Goal: Task Accomplishment & Management: Use online tool/utility

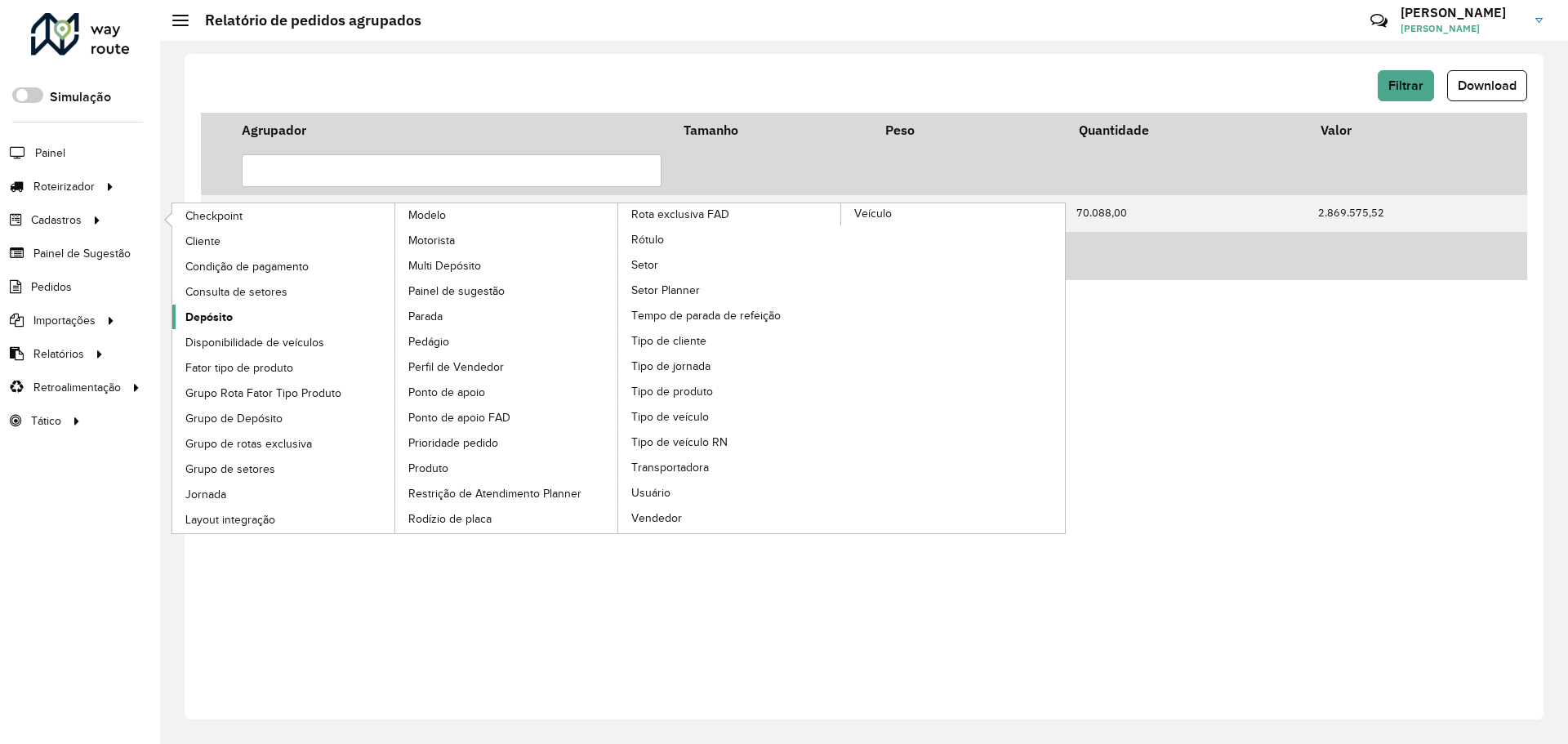
click at [236, 319] on link "Depósito" at bounding box center [284, 317] width 224 height 25
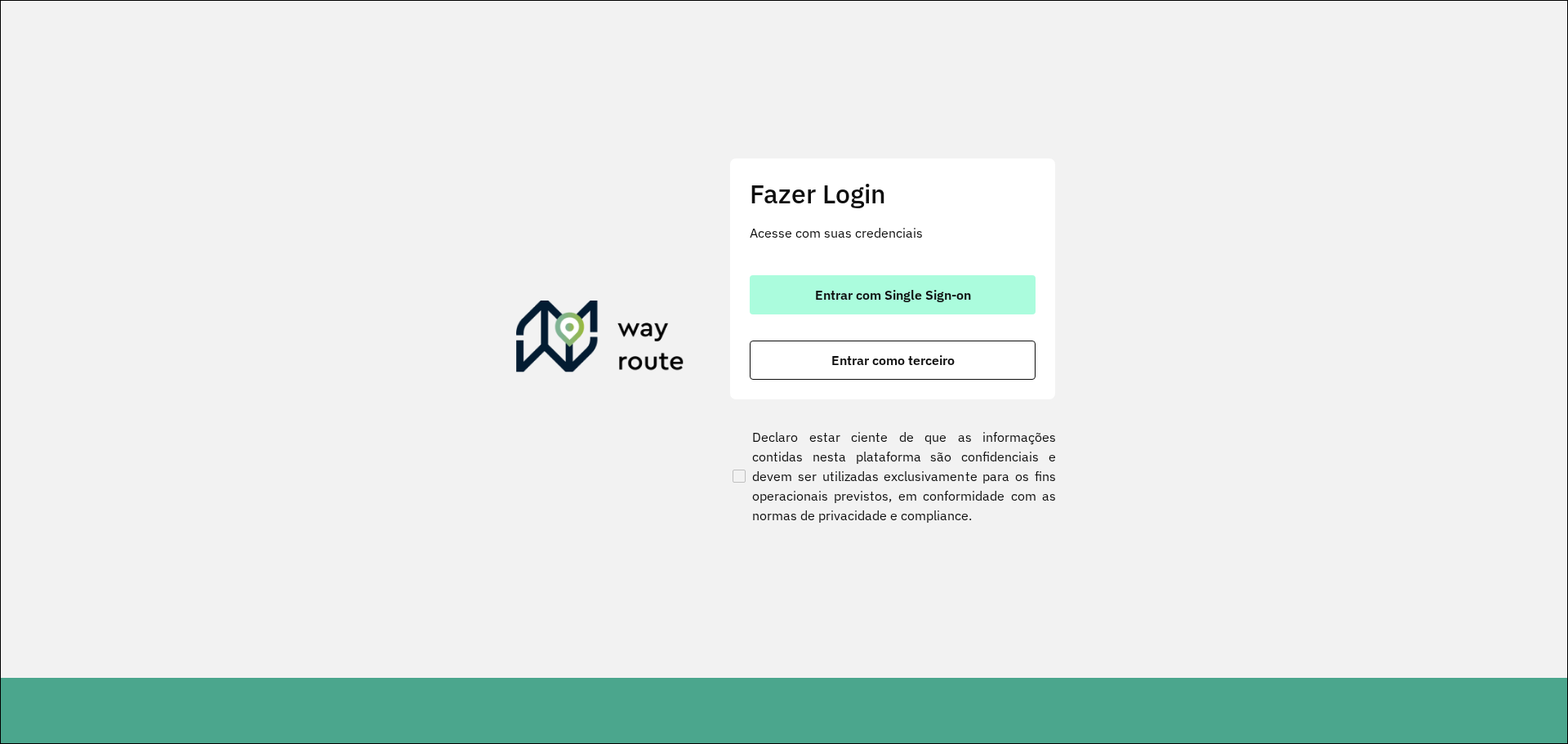
click at [859, 291] on span "Entrar com Single Sign-on" at bounding box center [893, 295] width 156 height 13
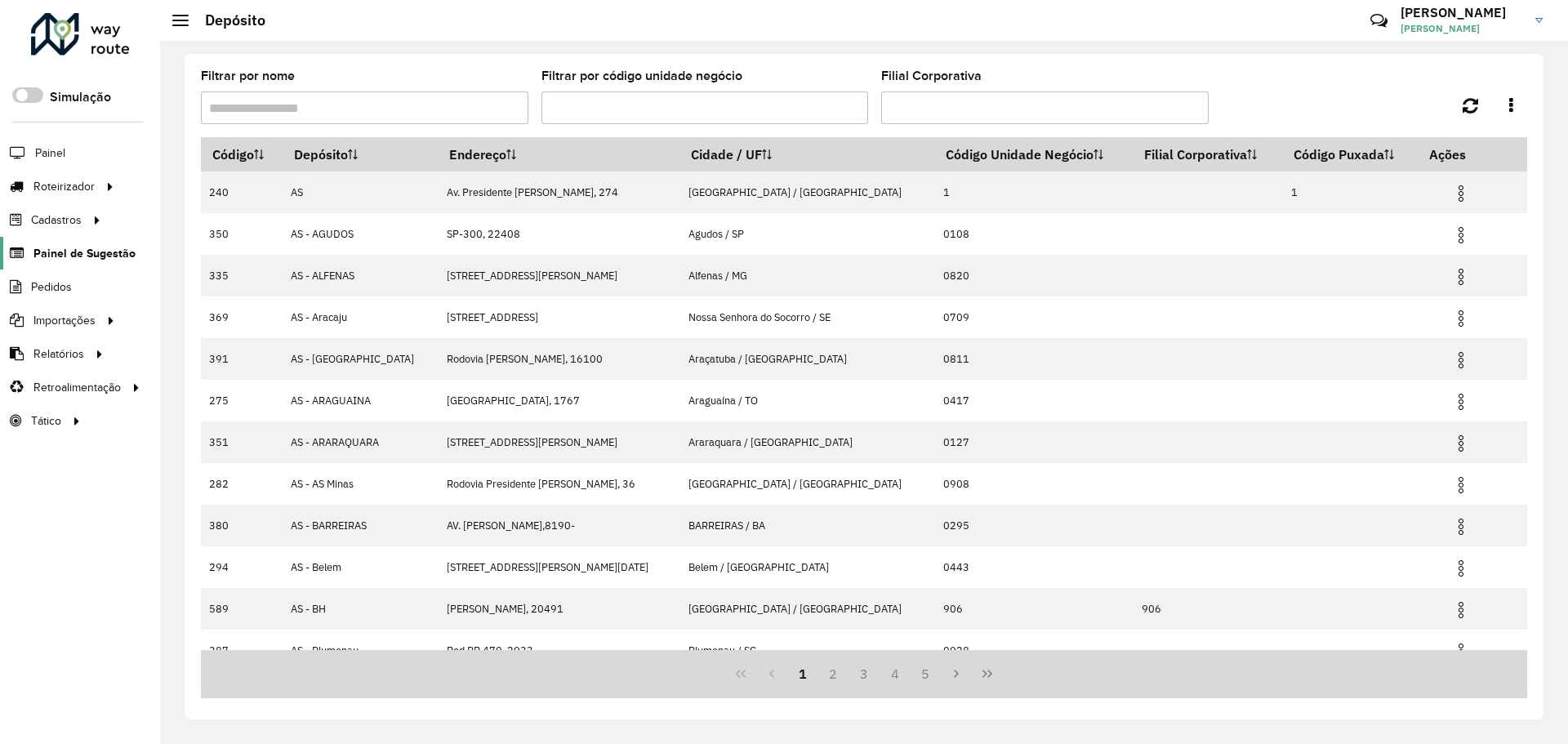
click at [82, 245] on span "Painel de Sugestão" at bounding box center [84, 253] width 102 height 17
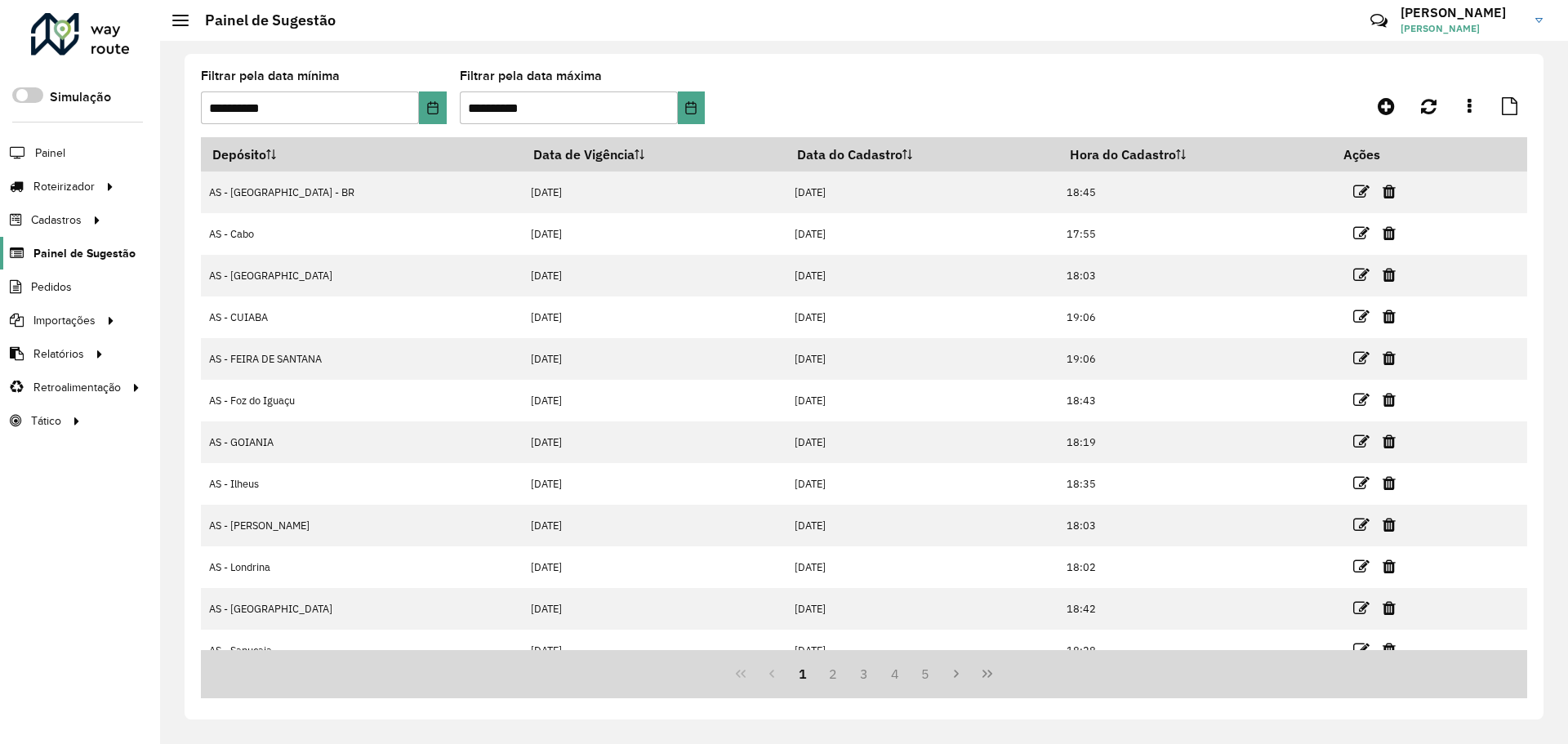
click at [79, 259] on span "Painel de Sugestão" at bounding box center [84, 253] width 102 height 17
click at [1387, 103] on icon at bounding box center [1386, 106] width 17 height 19
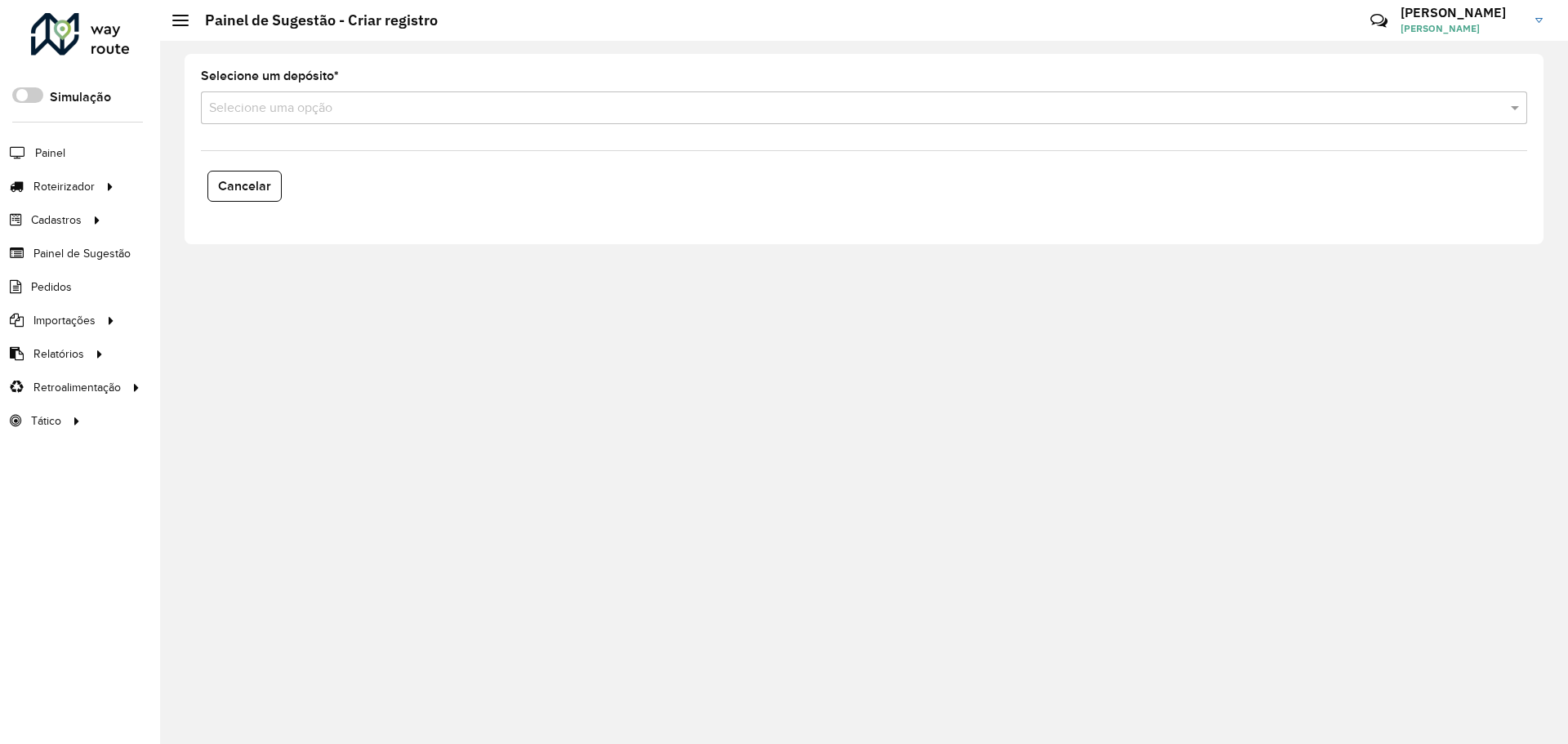
click at [375, 117] on input "text" at bounding box center [847, 109] width 1277 height 19
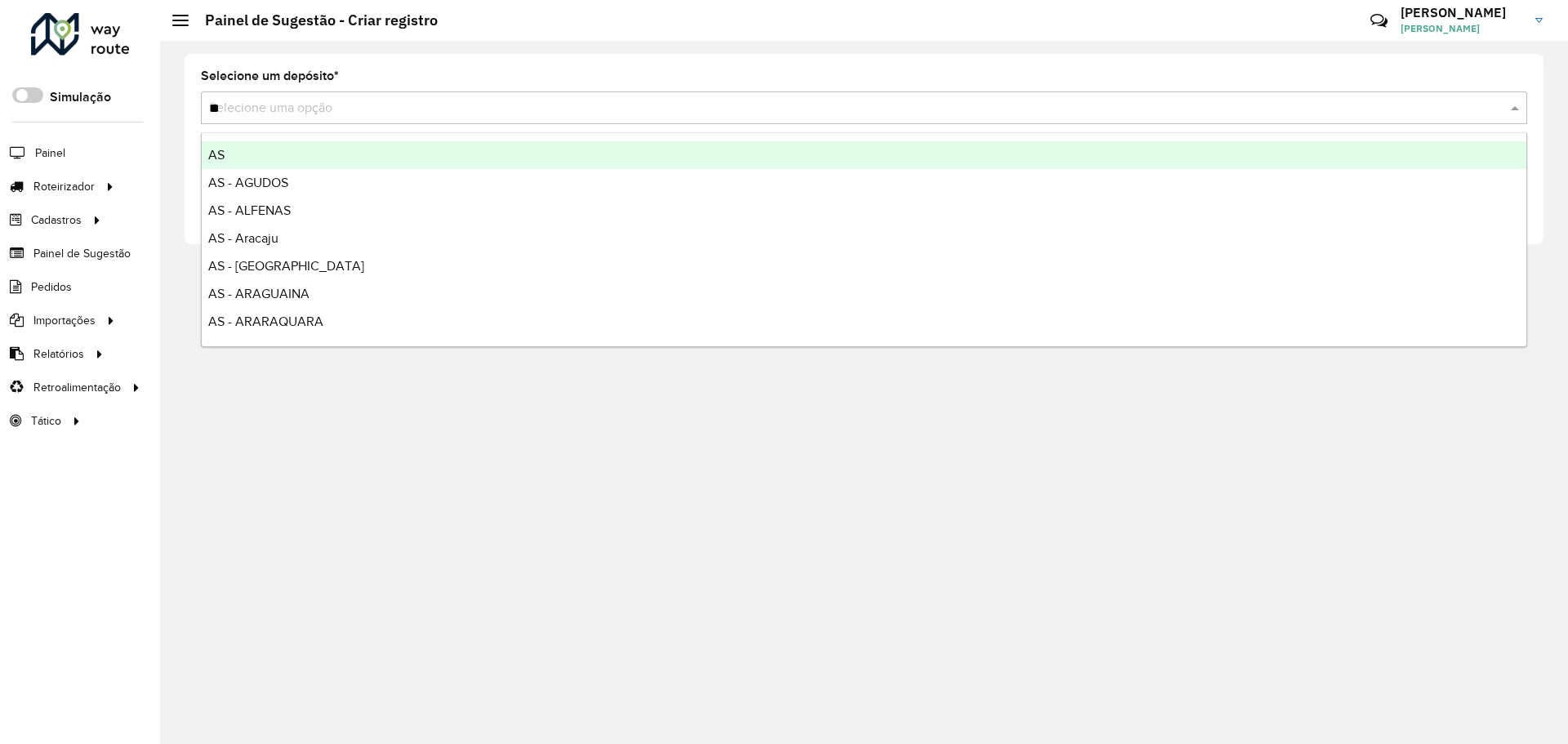
type input "***"
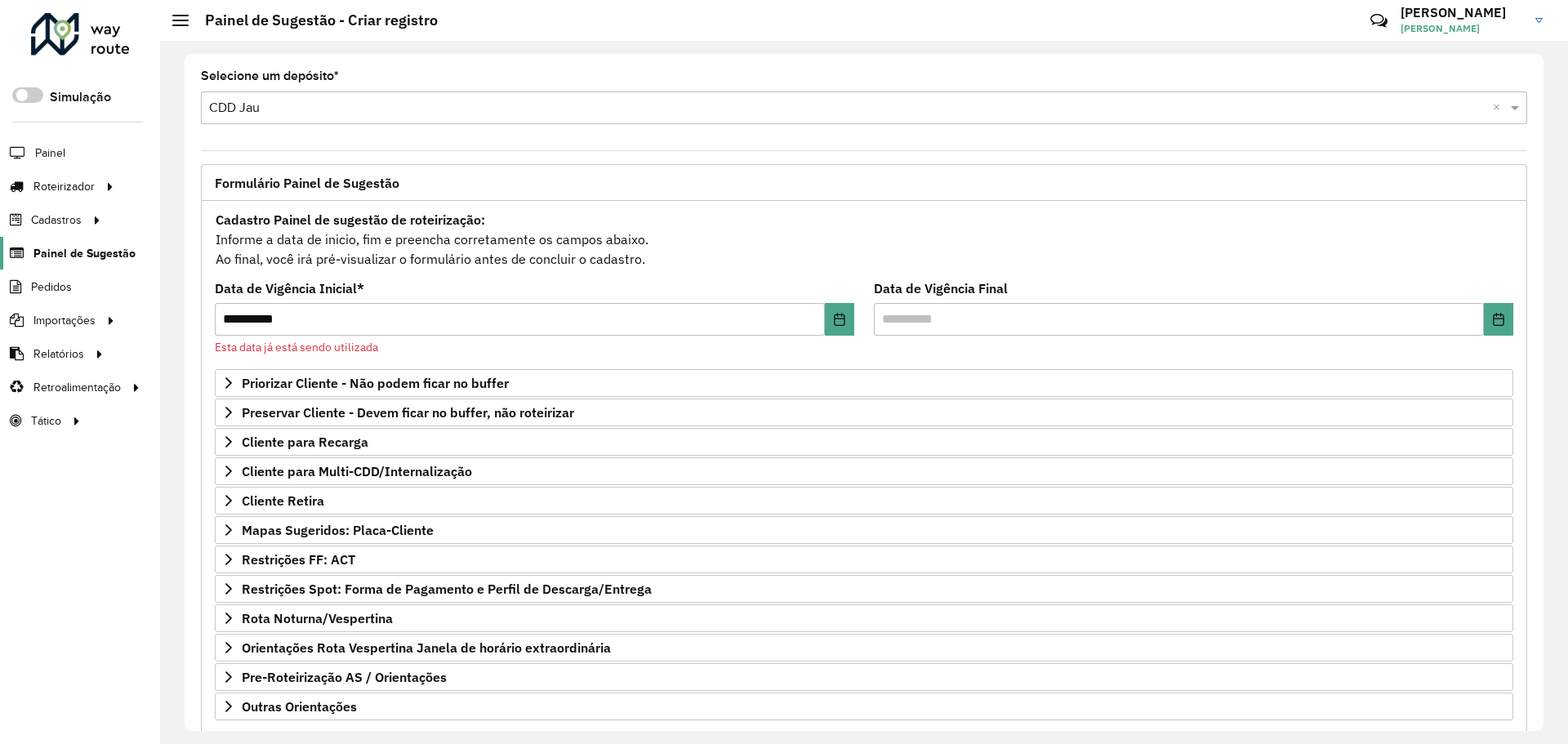
click at [77, 249] on span "Painel de Sugestão" at bounding box center [84, 253] width 102 height 17
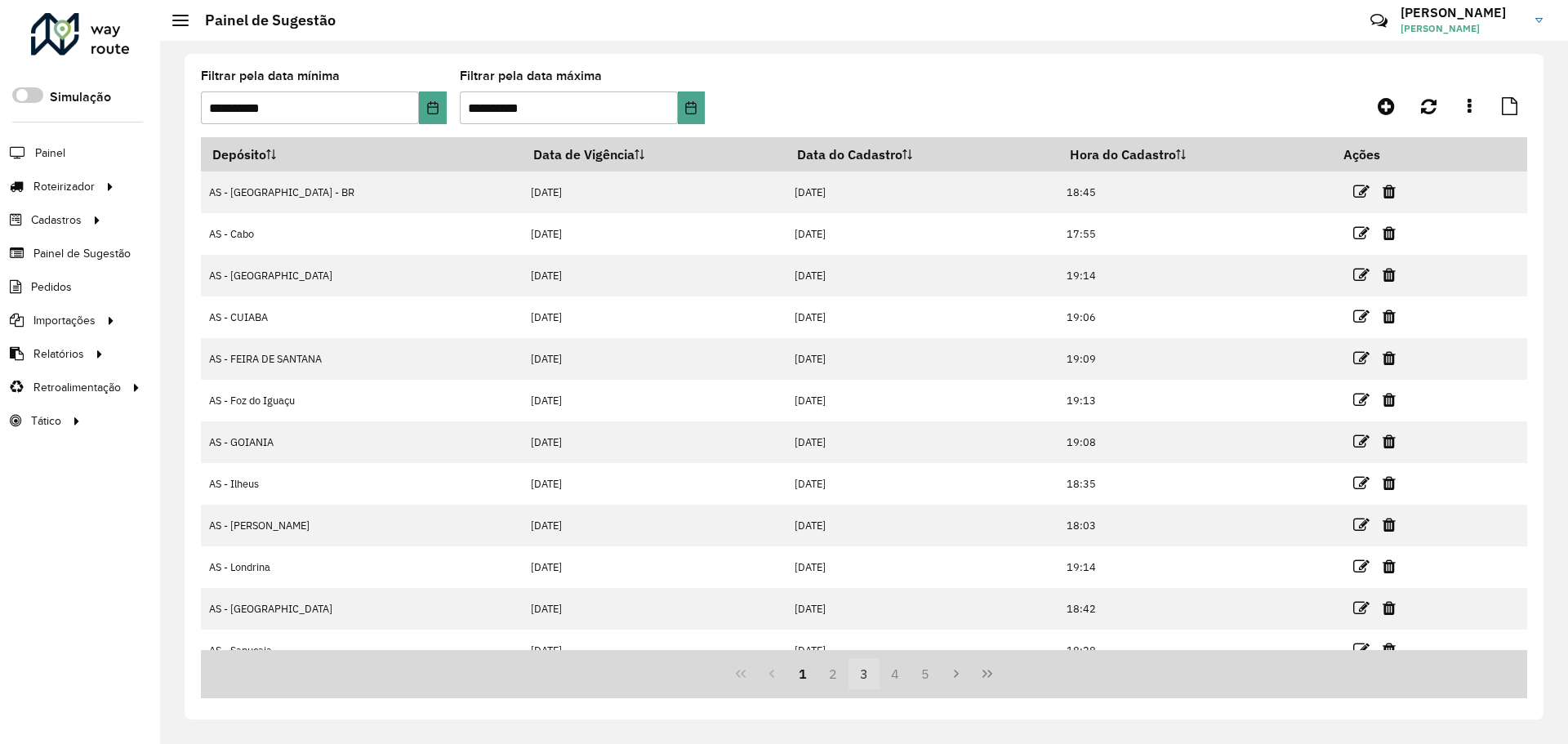
click at [865, 677] on button "3" at bounding box center [864, 673] width 31 height 31
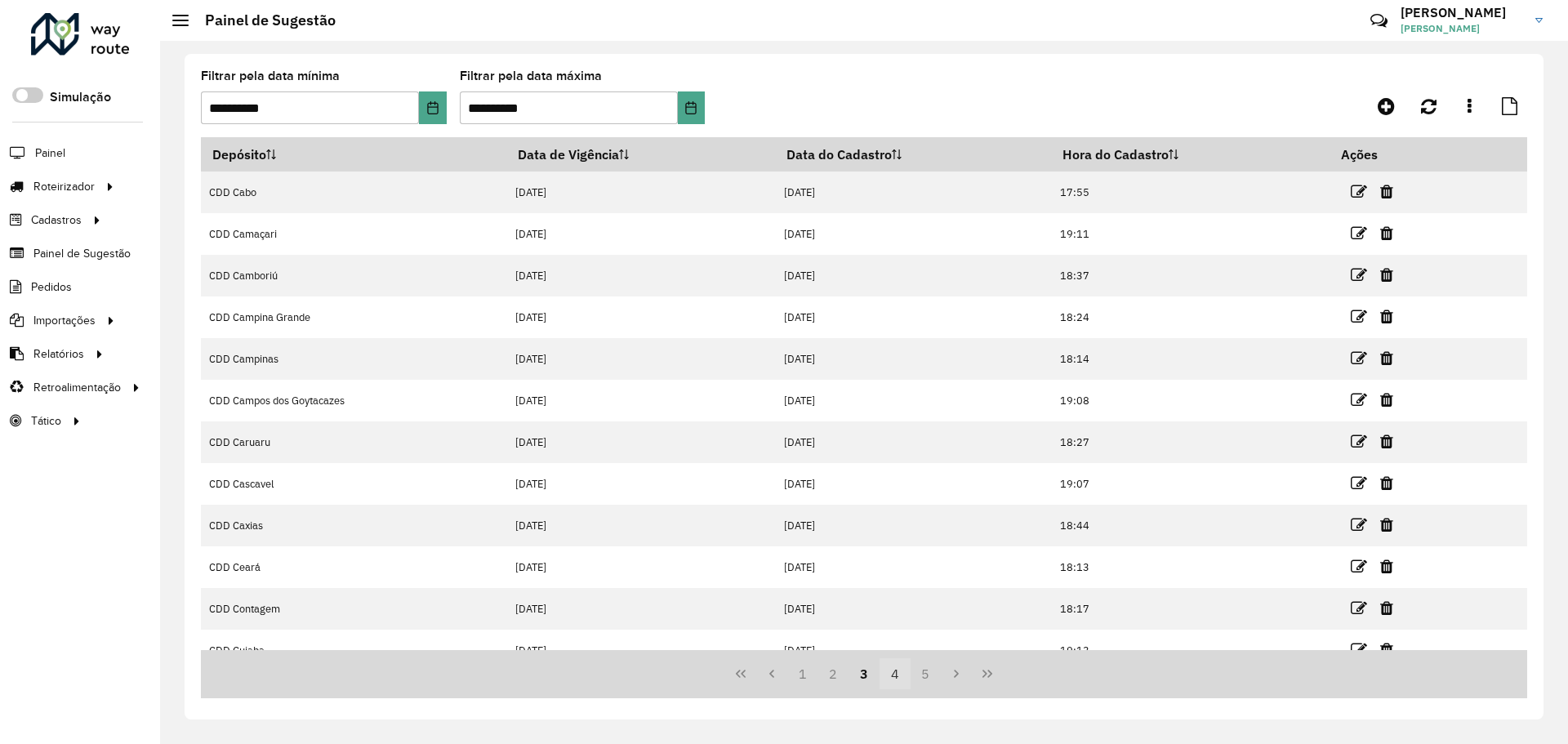
click at [891, 676] on button "4" at bounding box center [895, 673] width 31 height 31
click at [891, 676] on button "5" at bounding box center [895, 673] width 31 height 31
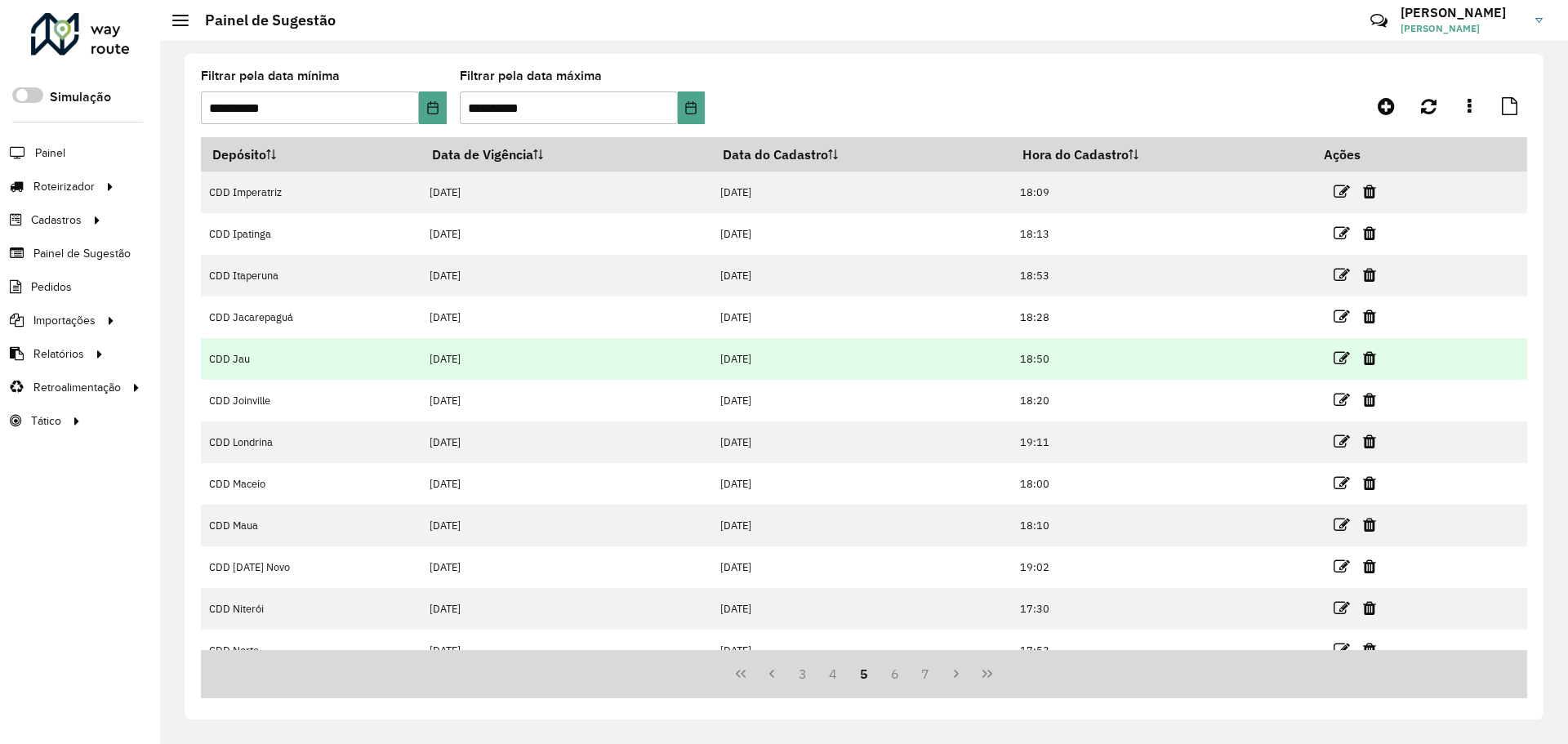
click at [1369, 360] on icon at bounding box center [1369, 358] width 13 height 16
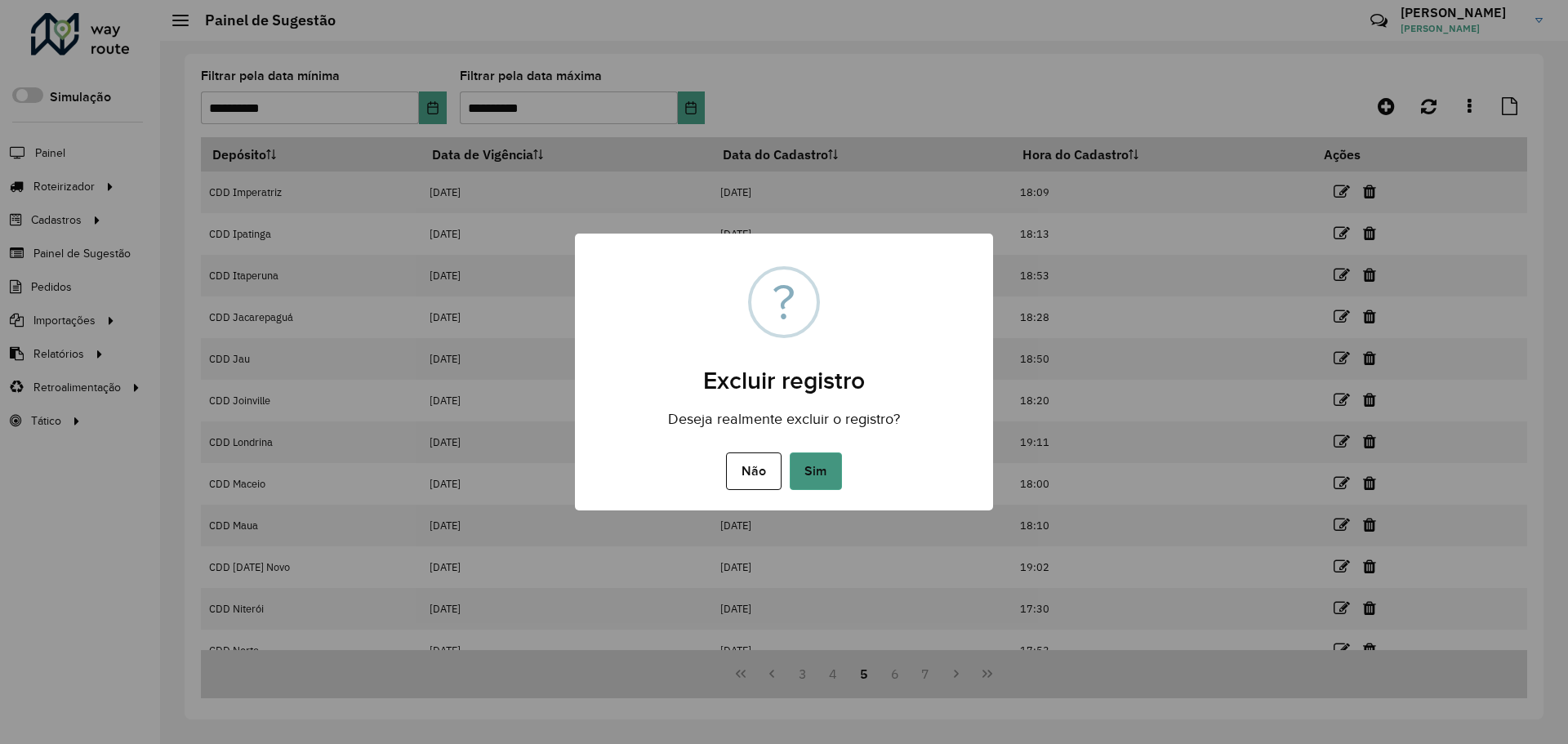
click at [805, 474] on button "Sim" at bounding box center [815, 471] width 52 height 37
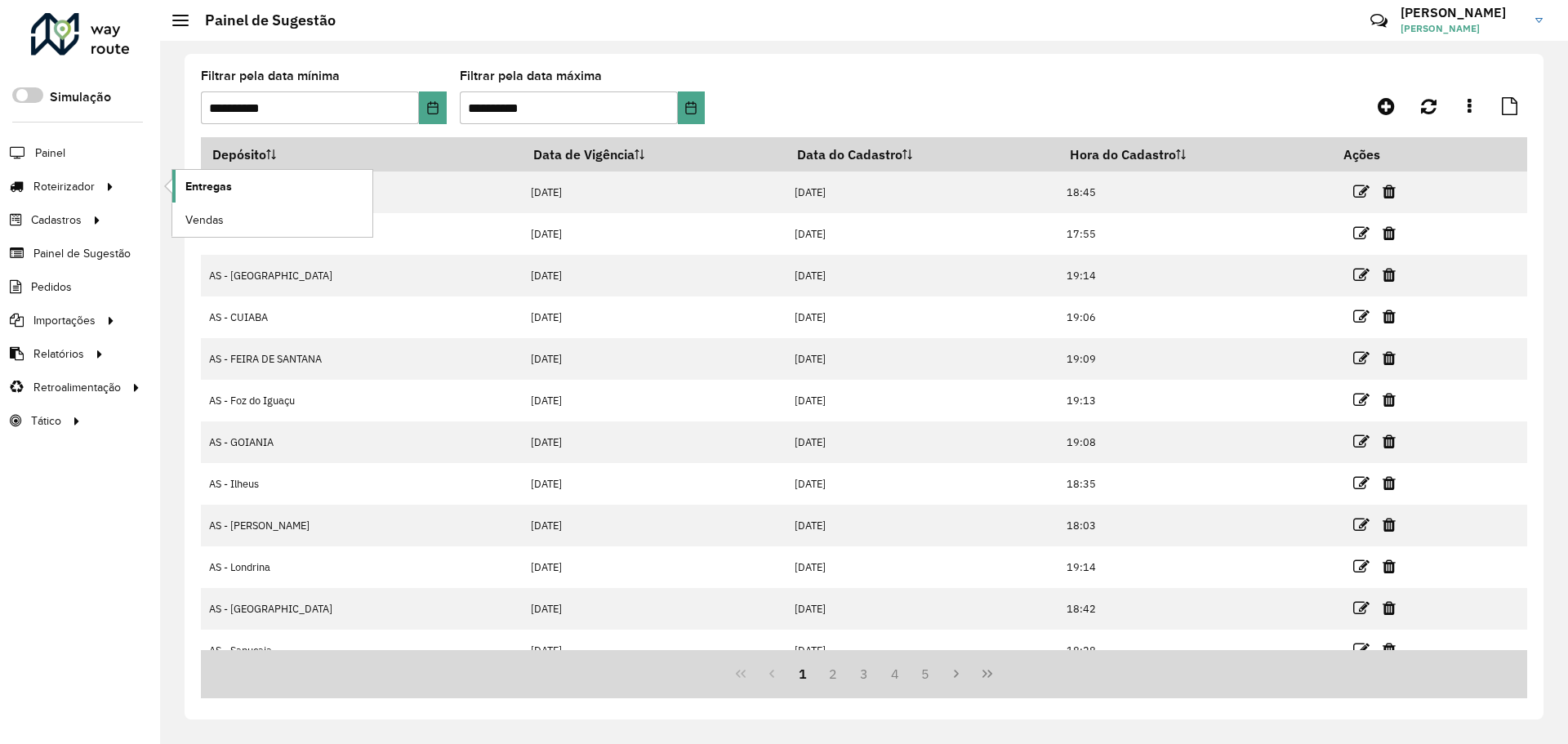
click at [234, 187] on link "Entregas" at bounding box center [273, 186] width 200 height 33
click at [191, 192] on span "Entregas" at bounding box center [209, 186] width 47 height 17
click at [71, 249] on span "Painel de Sugestão" at bounding box center [84, 253] width 102 height 17
click at [829, 667] on button "2" at bounding box center [833, 673] width 31 height 31
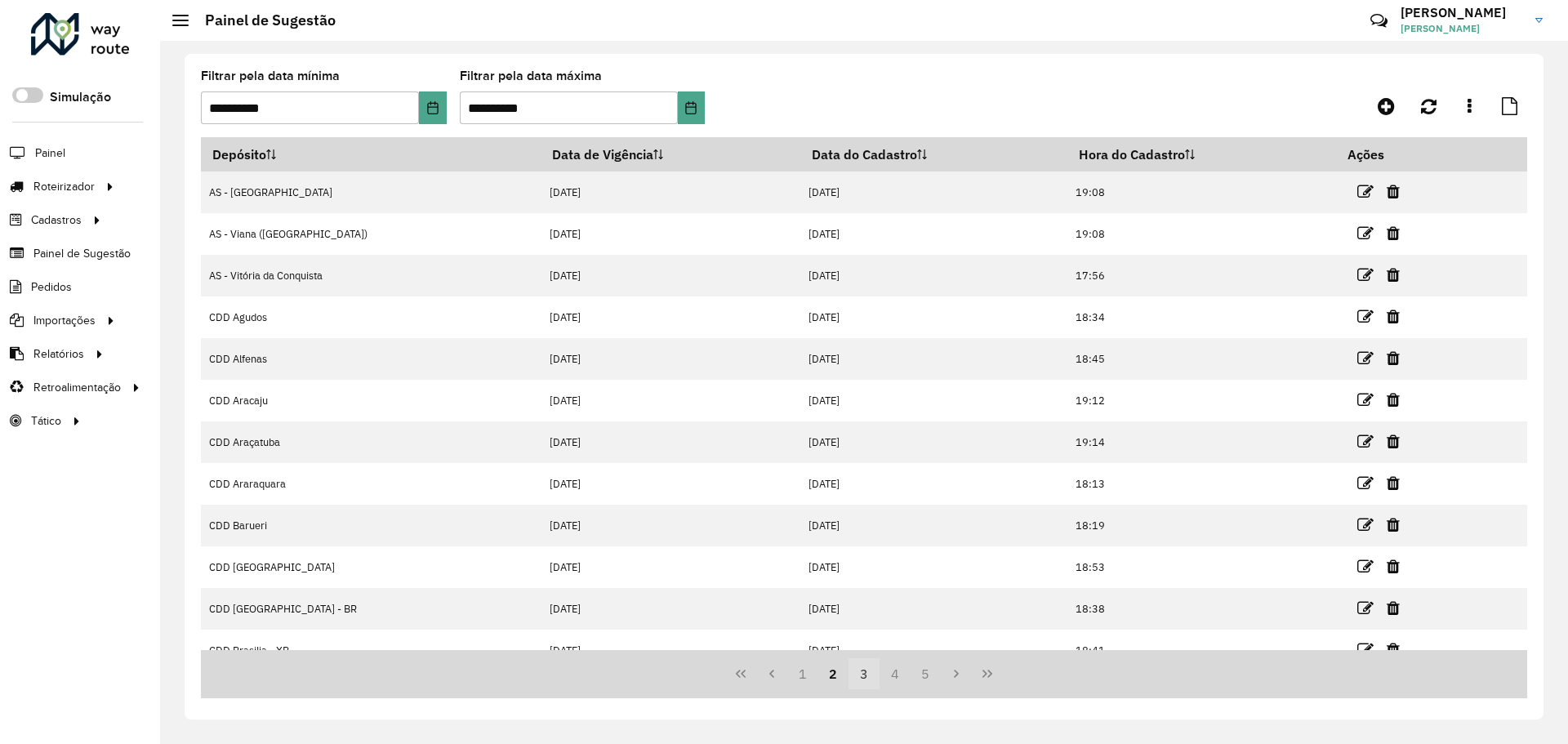
click at [853, 667] on button "3" at bounding box center [864, 673] width 31 height 31
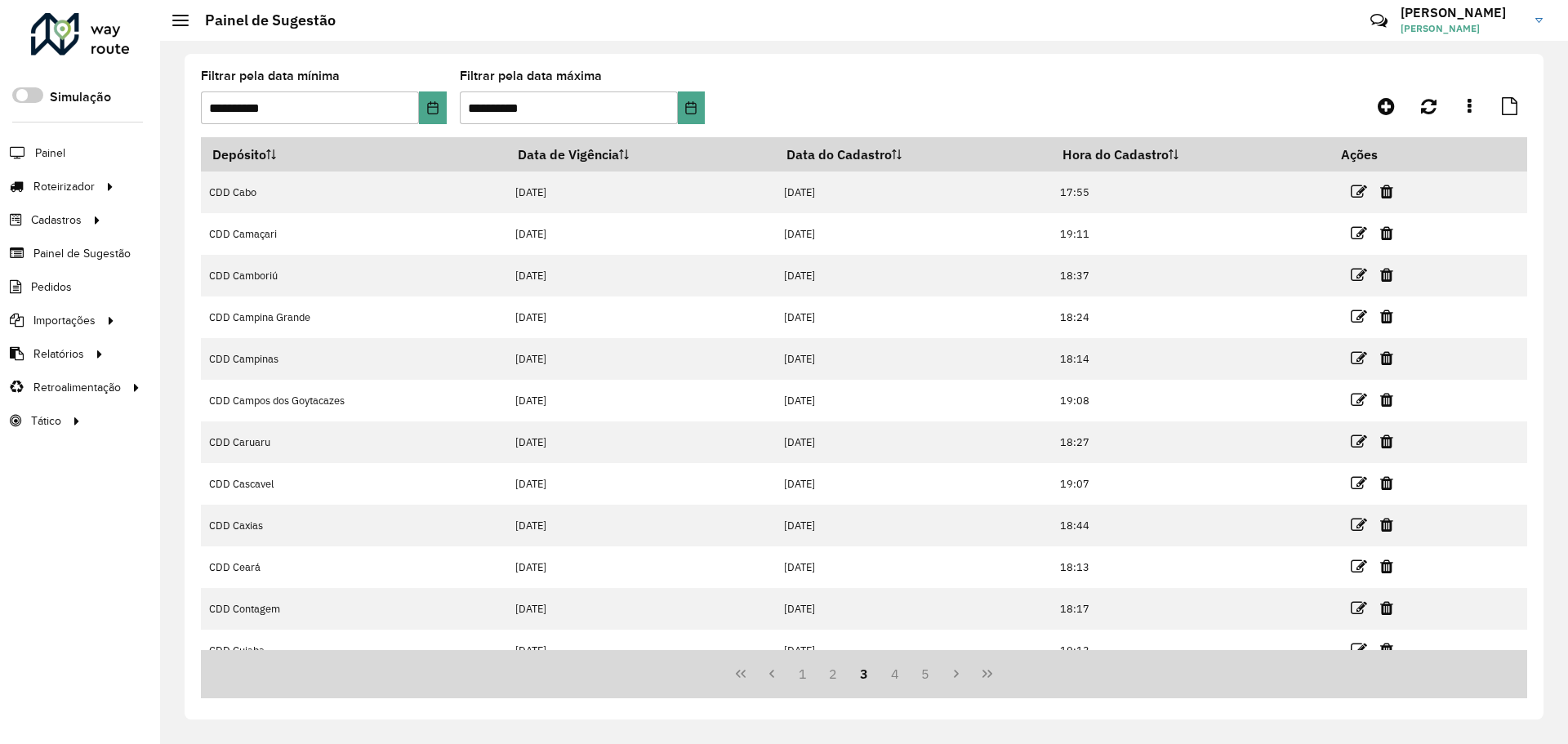
click at [879, 672] on button "3" at bounding box center [864, 673] width 31 height 31
click at [895, 674] on button "4" at bounding box center [895, 673] width 31 height 31
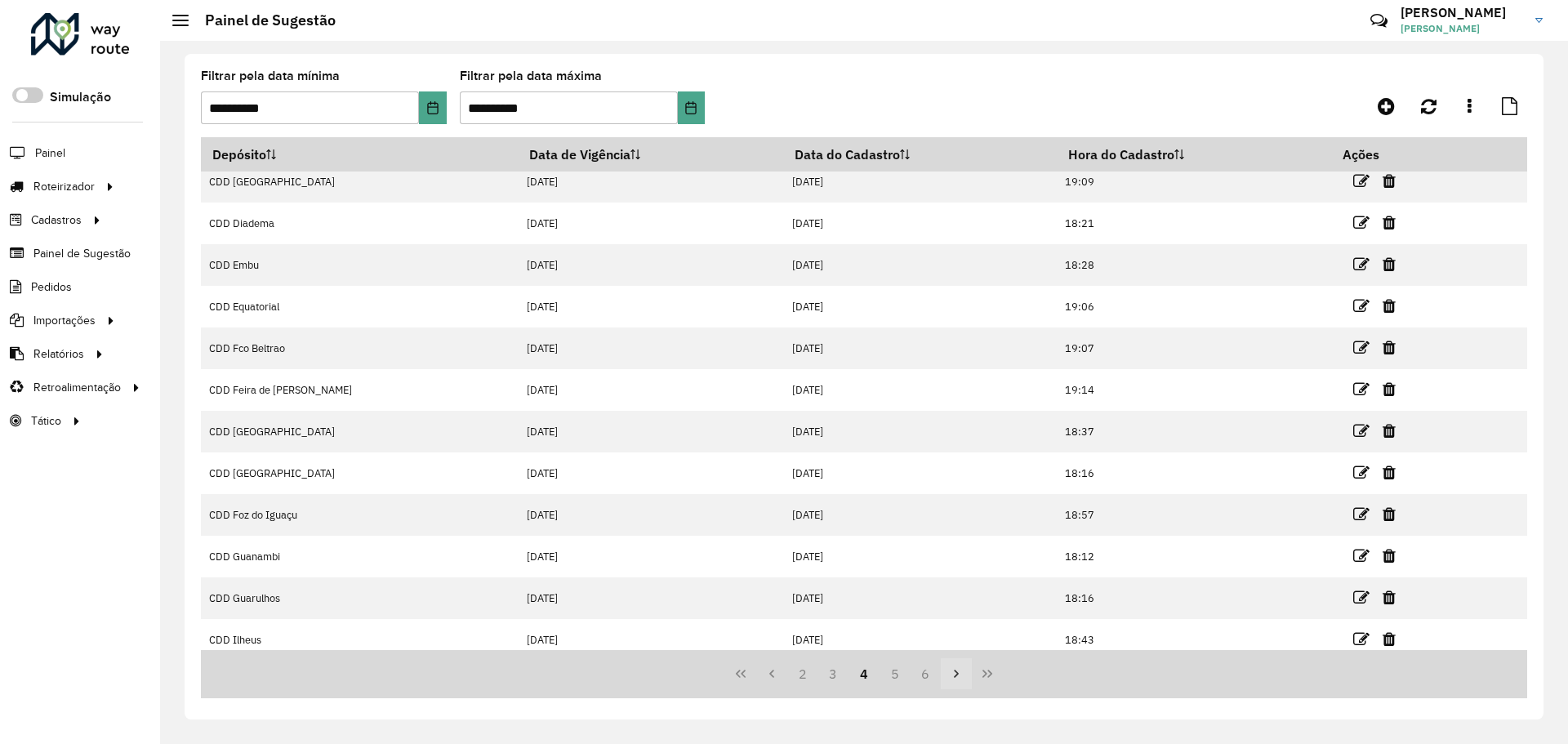
scroll to position [21, 0]
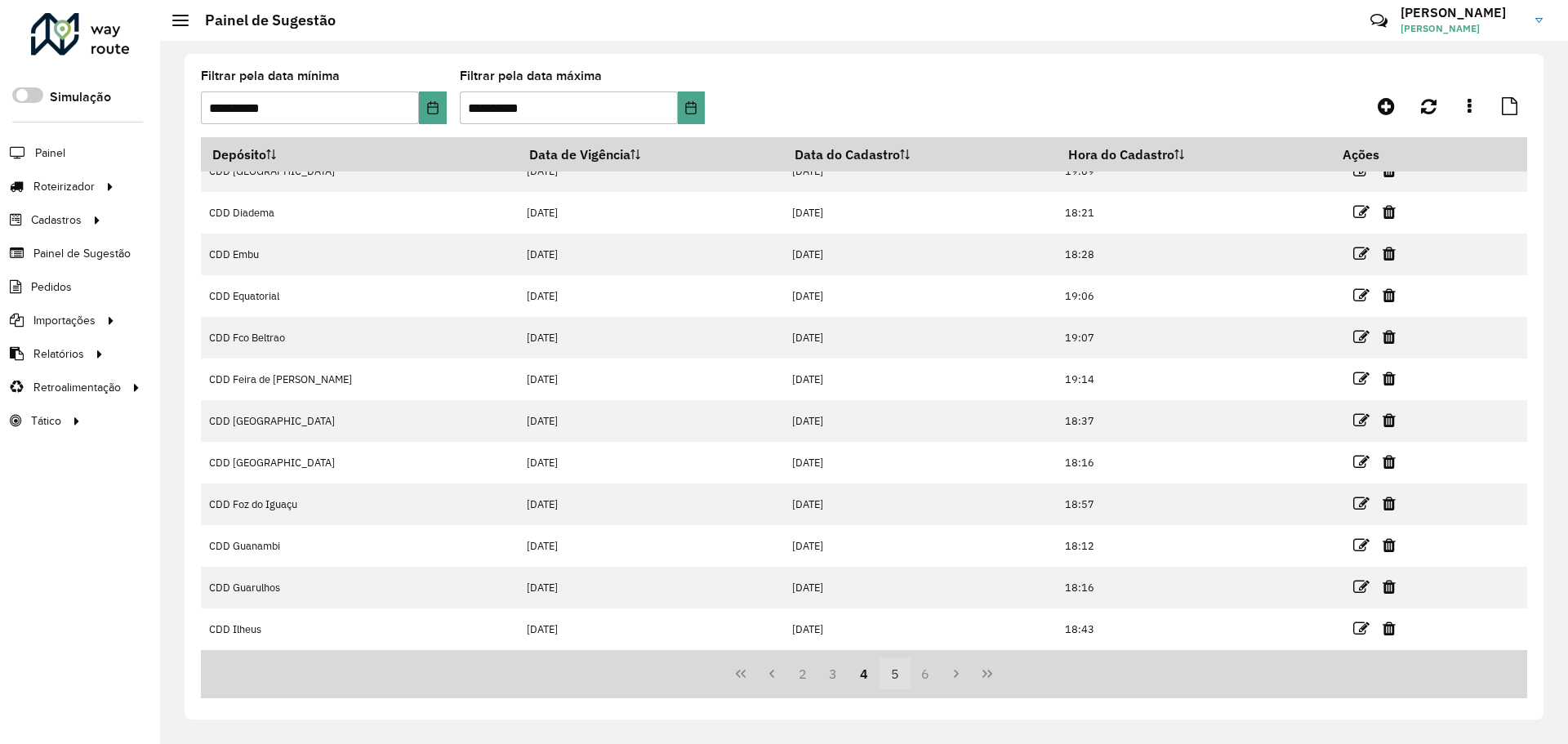
click at [904, 672] on button "5" at bounding box center [895, 673] width 31 height 31
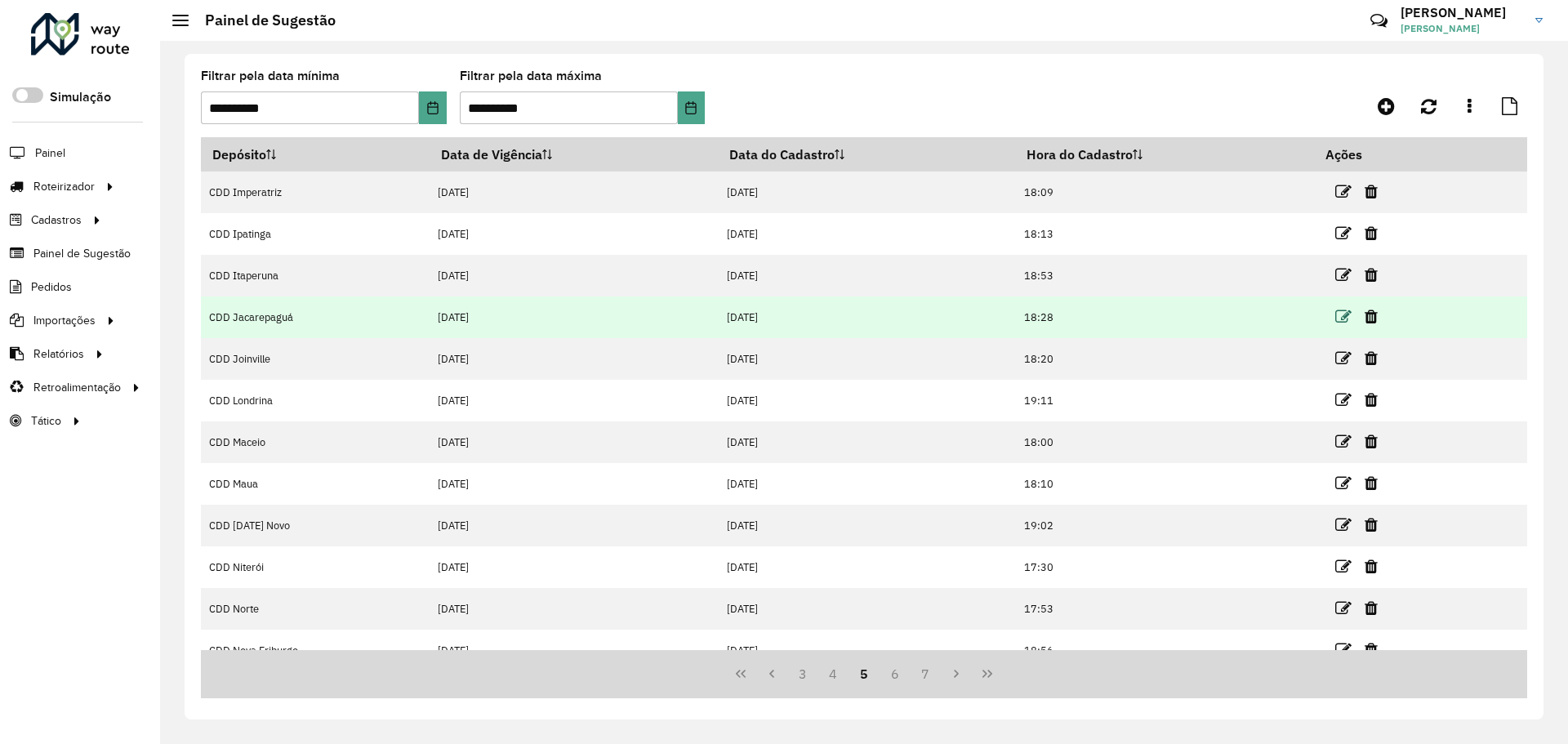
click at [1339, 317] on icon at bounding box center [1343, 317] width 16 height 16
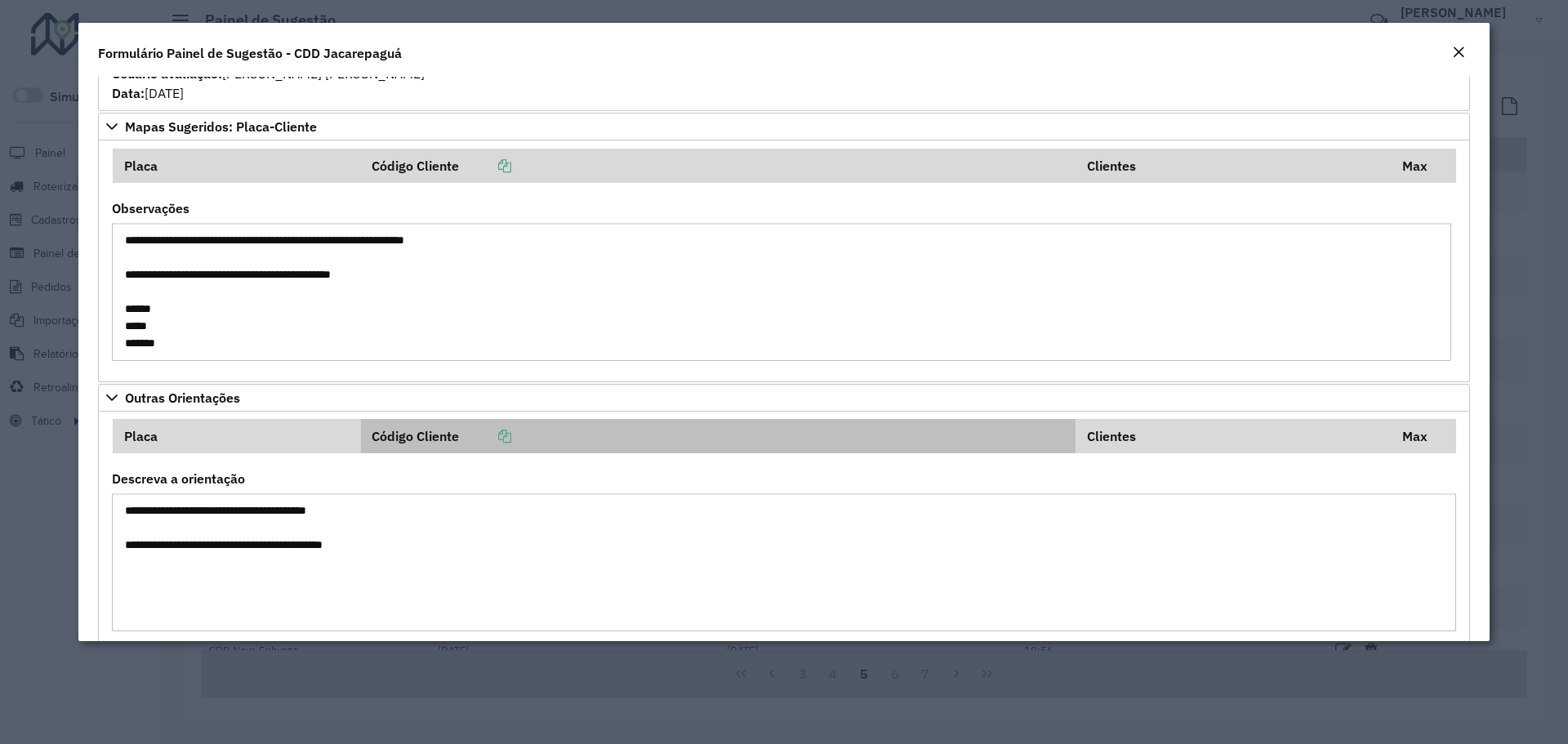
scroll to position [3496, 0]
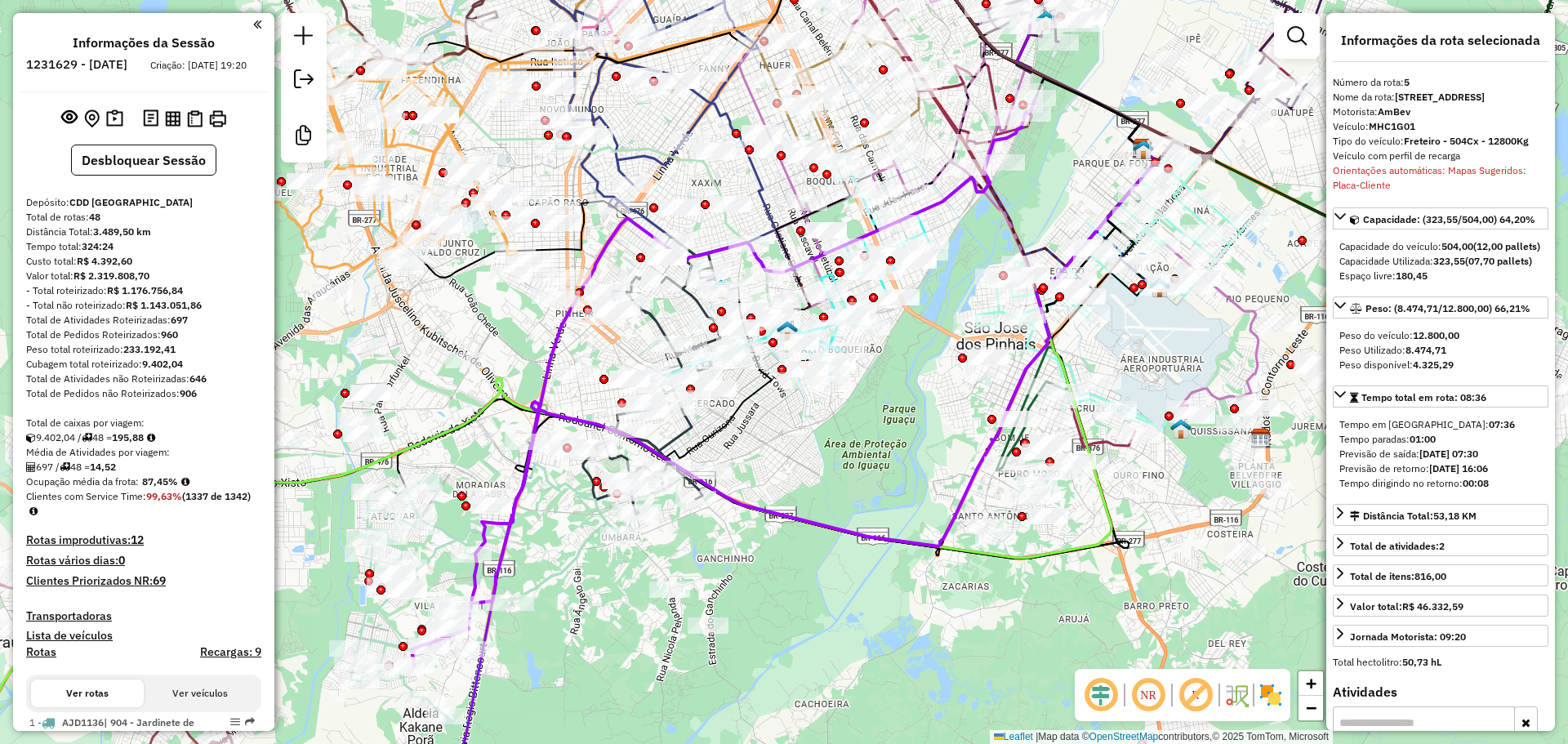
select select "**********"
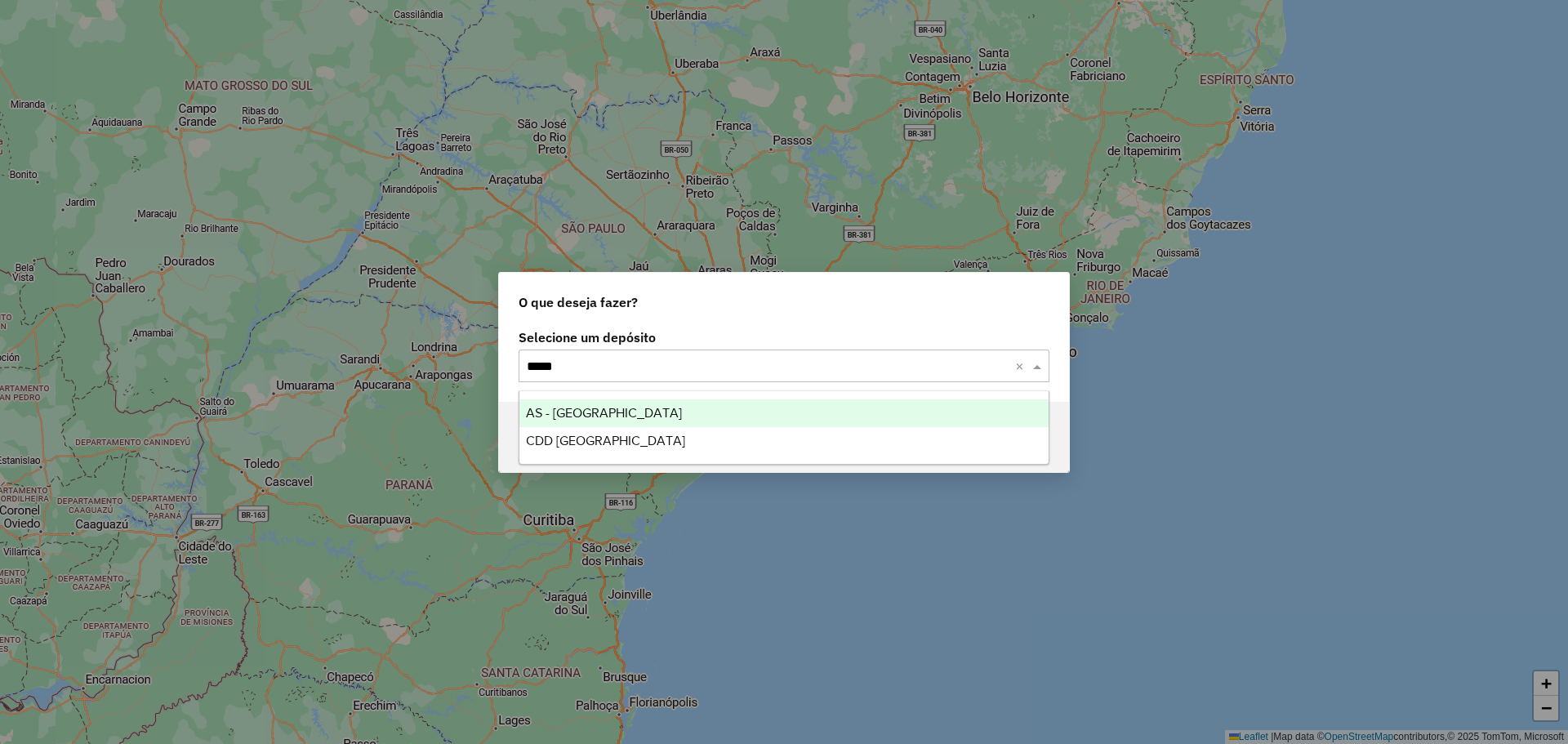
type input "******"
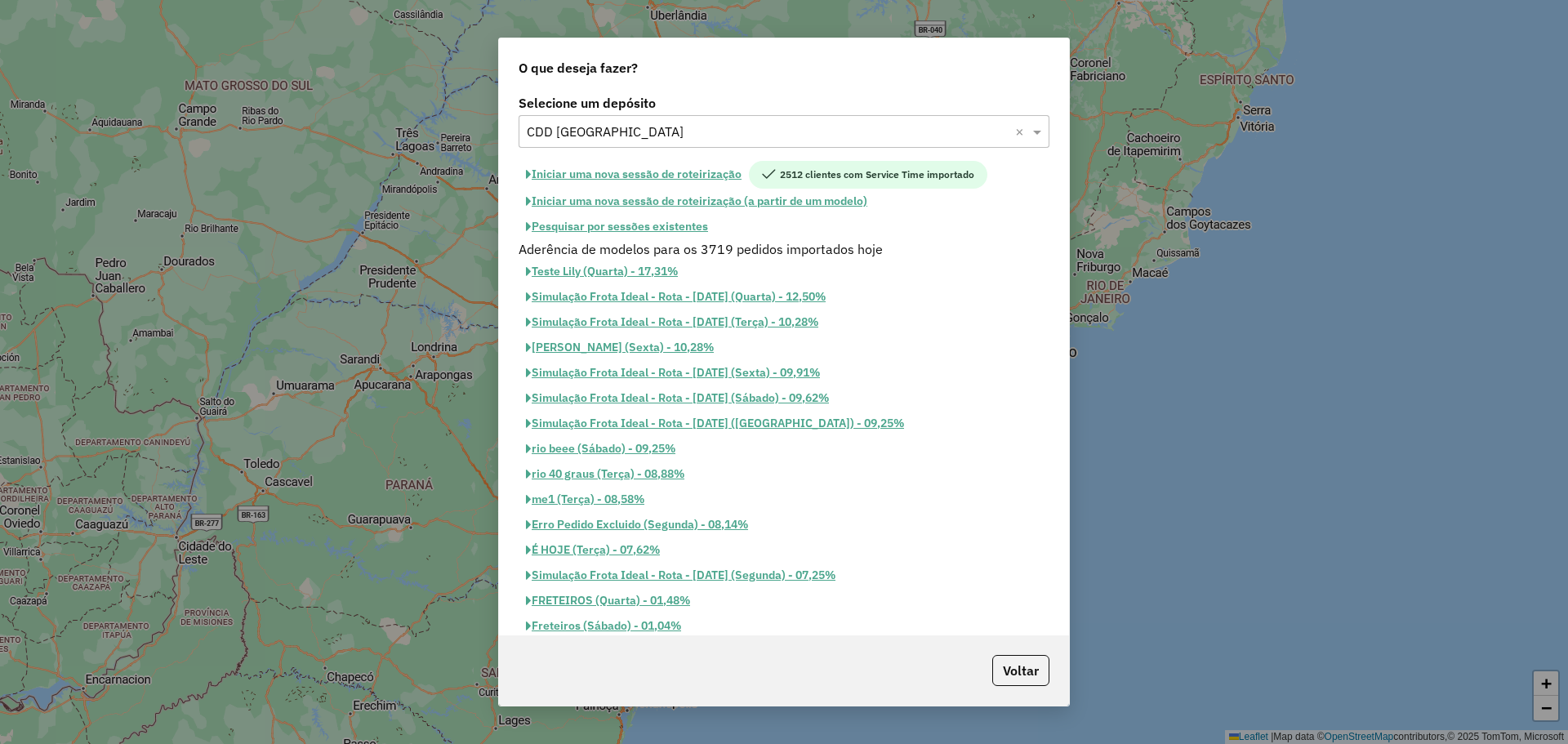
click at [631, 226] on button "Pesquisar por sessões existentes" at bounding box center [617, 226] width 196 height 26
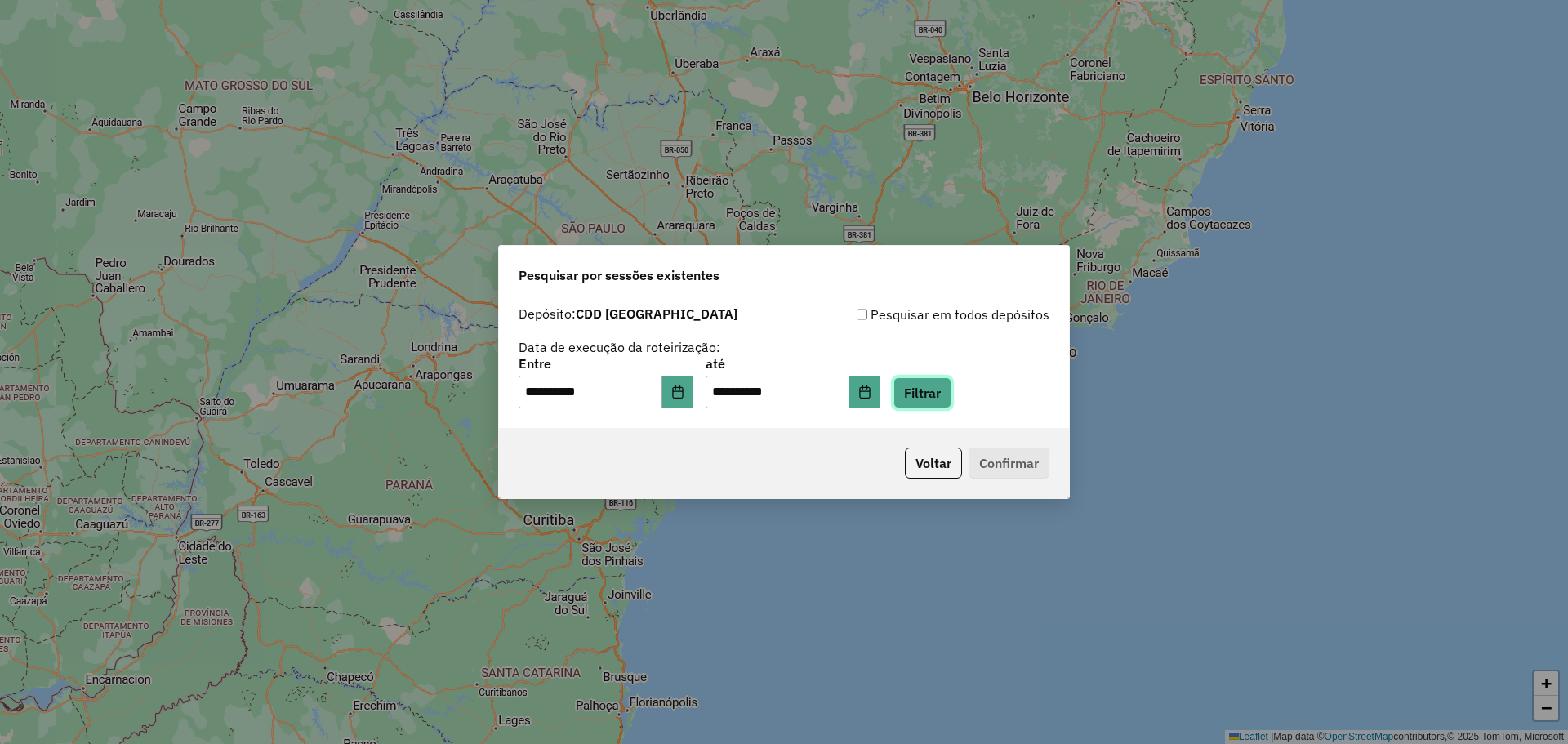
click at [948, 394] on button "Filtrar" at bounding box center [923, 392] width 58 height 31
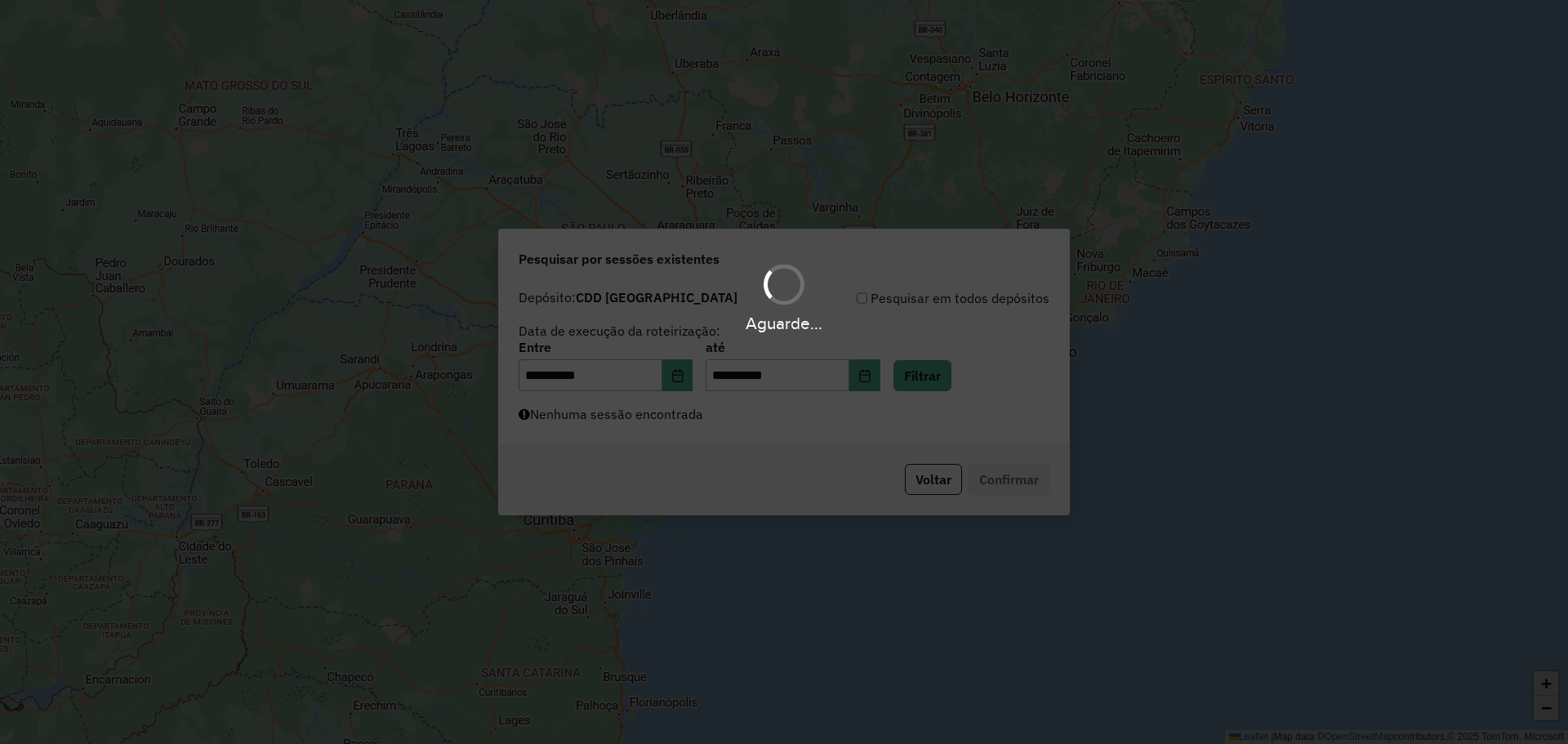
click at [827, 417] on div "Aguarde..." at bounding box center [784, 372] width 1568 height 744
click at [755, 426] on div "Aguarde..." at bounding box center [784, 372] width 1568 height 744
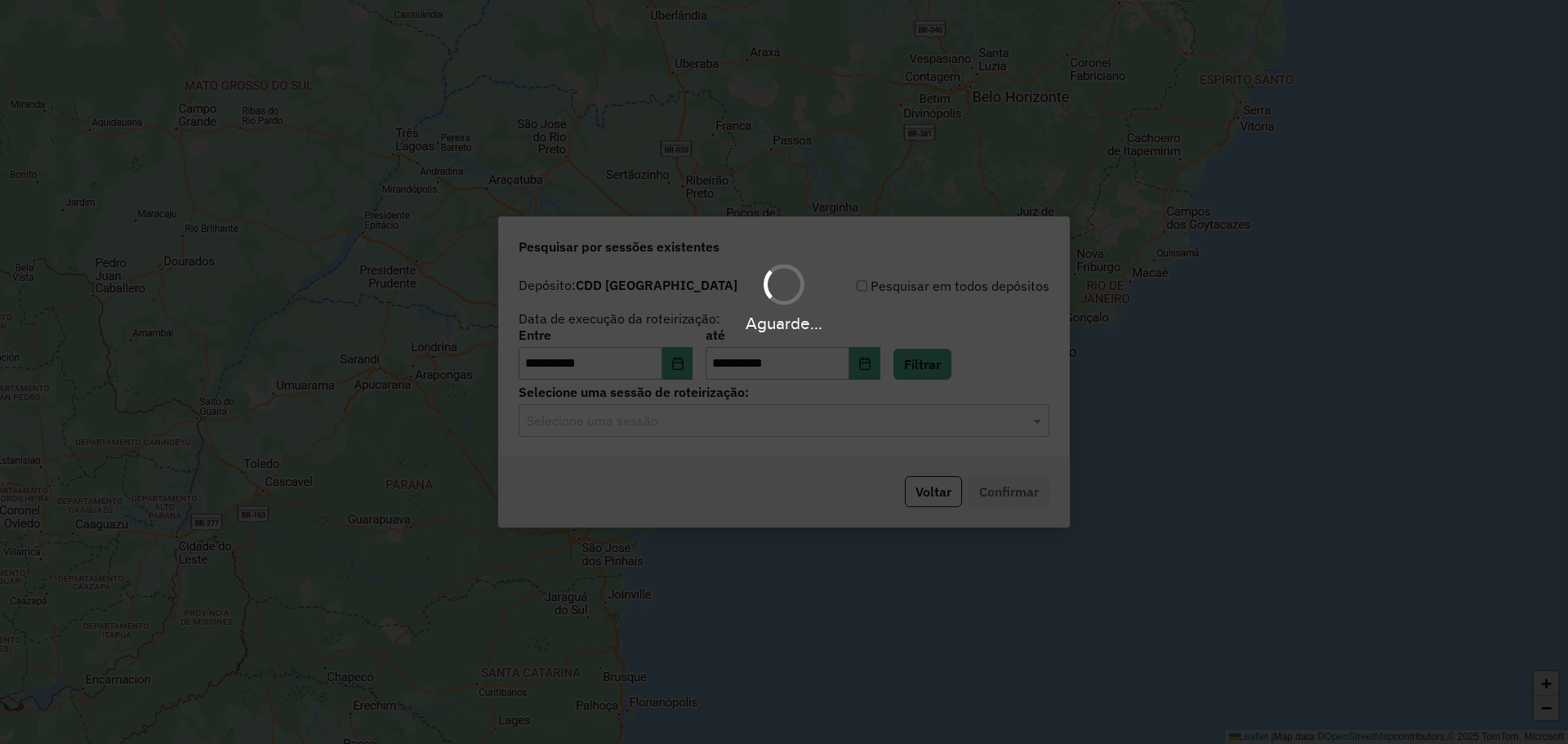
click at [707, 426] on input "text" at bounding box center [767, 421] width 482 height 19
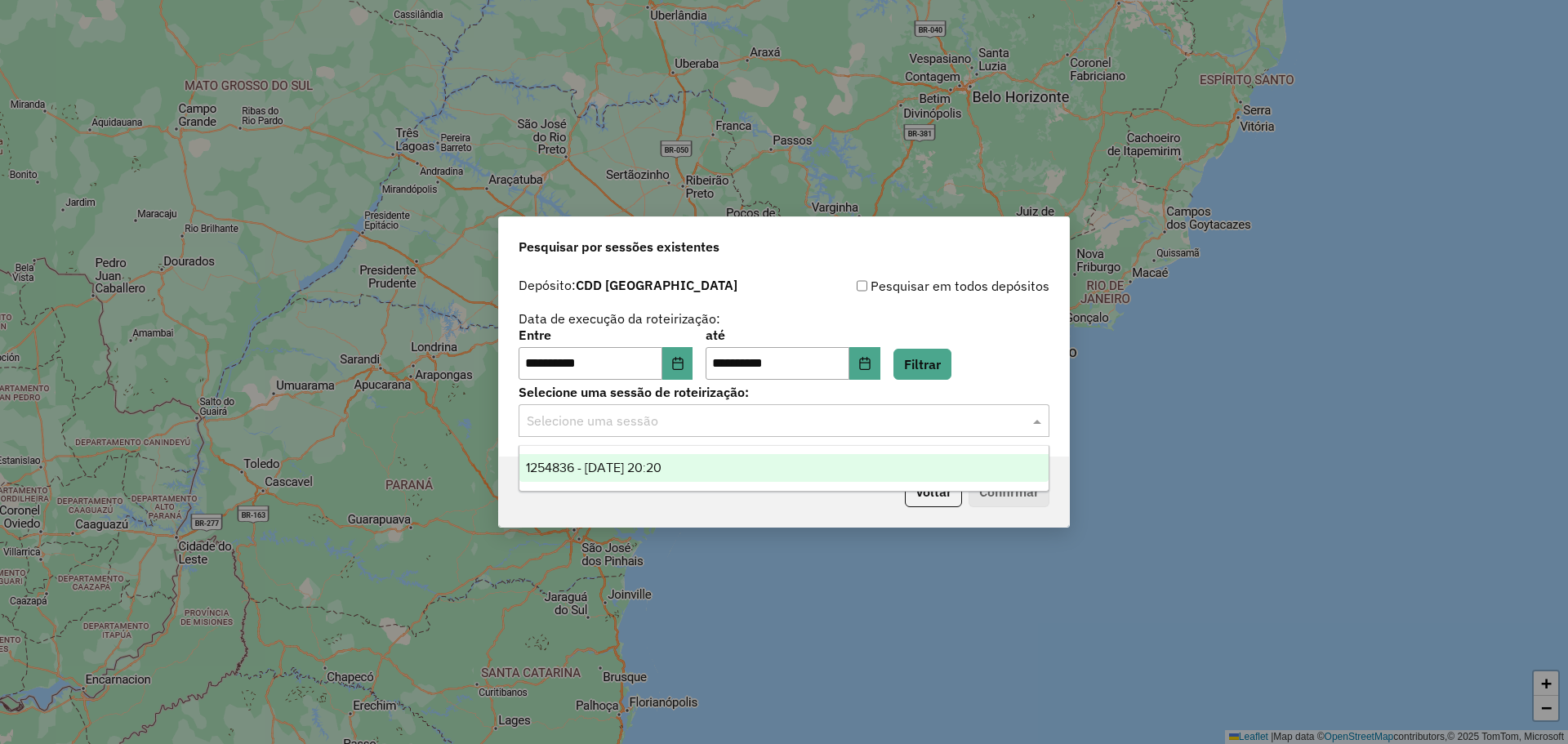
click at [662, 462] on span "1254836 - 28/08/2025 20:20" at bounding box center [593, 468] width 135 height 14
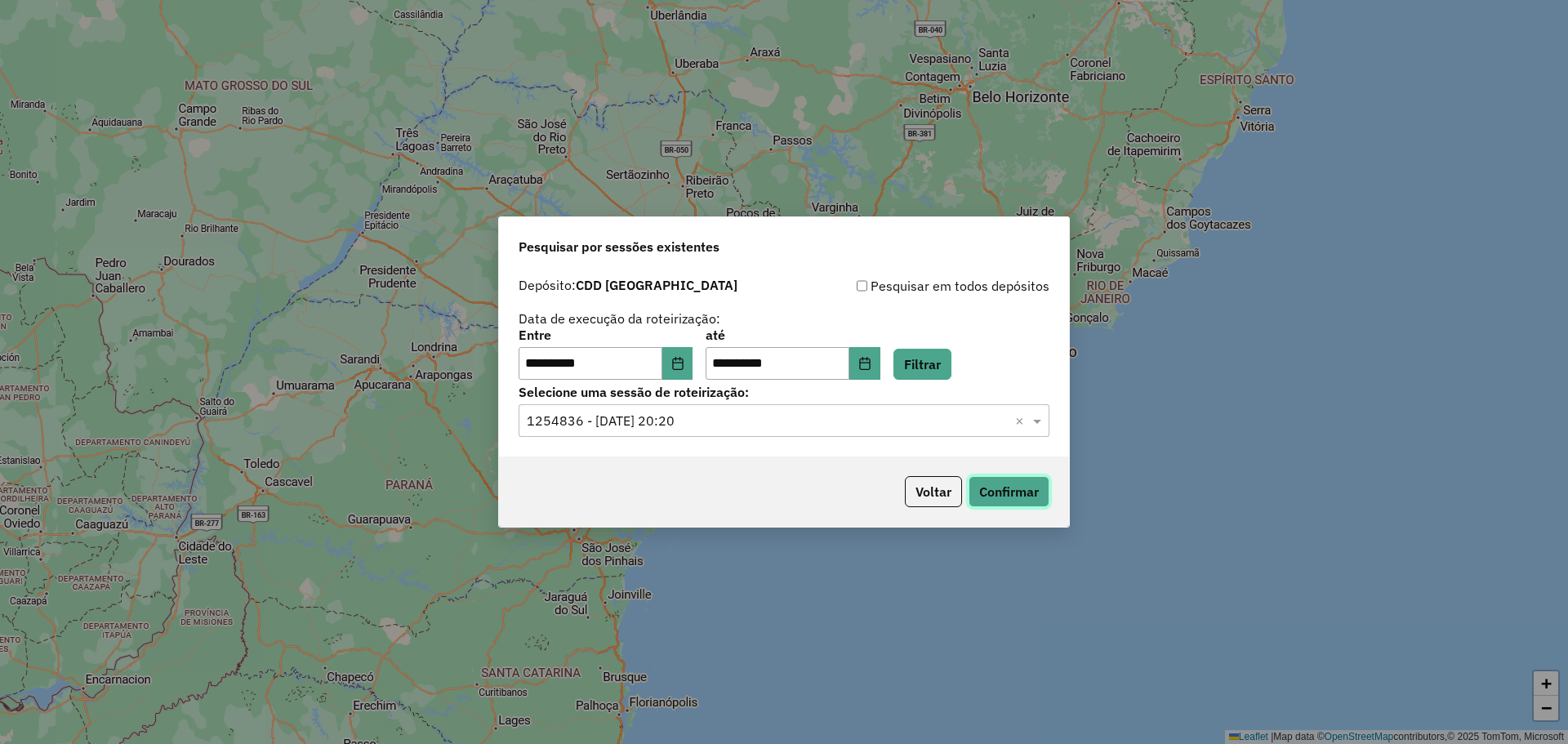
click at [1011, 490] on button "Confirmar" at bounding box center [1009, 491] width 81 height 31
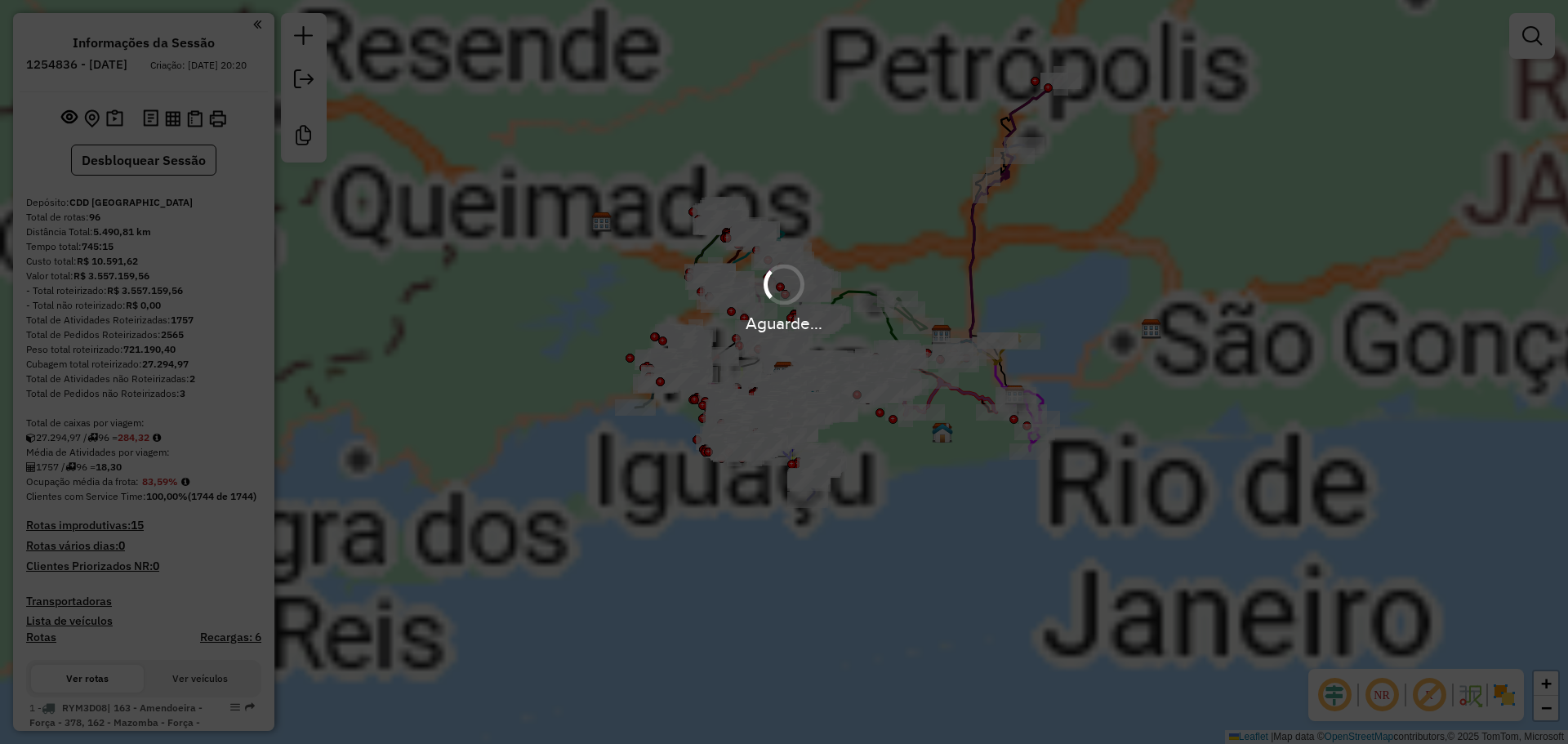
click at [187, 342] on div "Total de Pedidos Roteirizados: 2565" at bounding box center [144, 334] width 235 height 15
click at [175, 341] on strong "2565" at bounding box center [173, 334] width 23 height 12
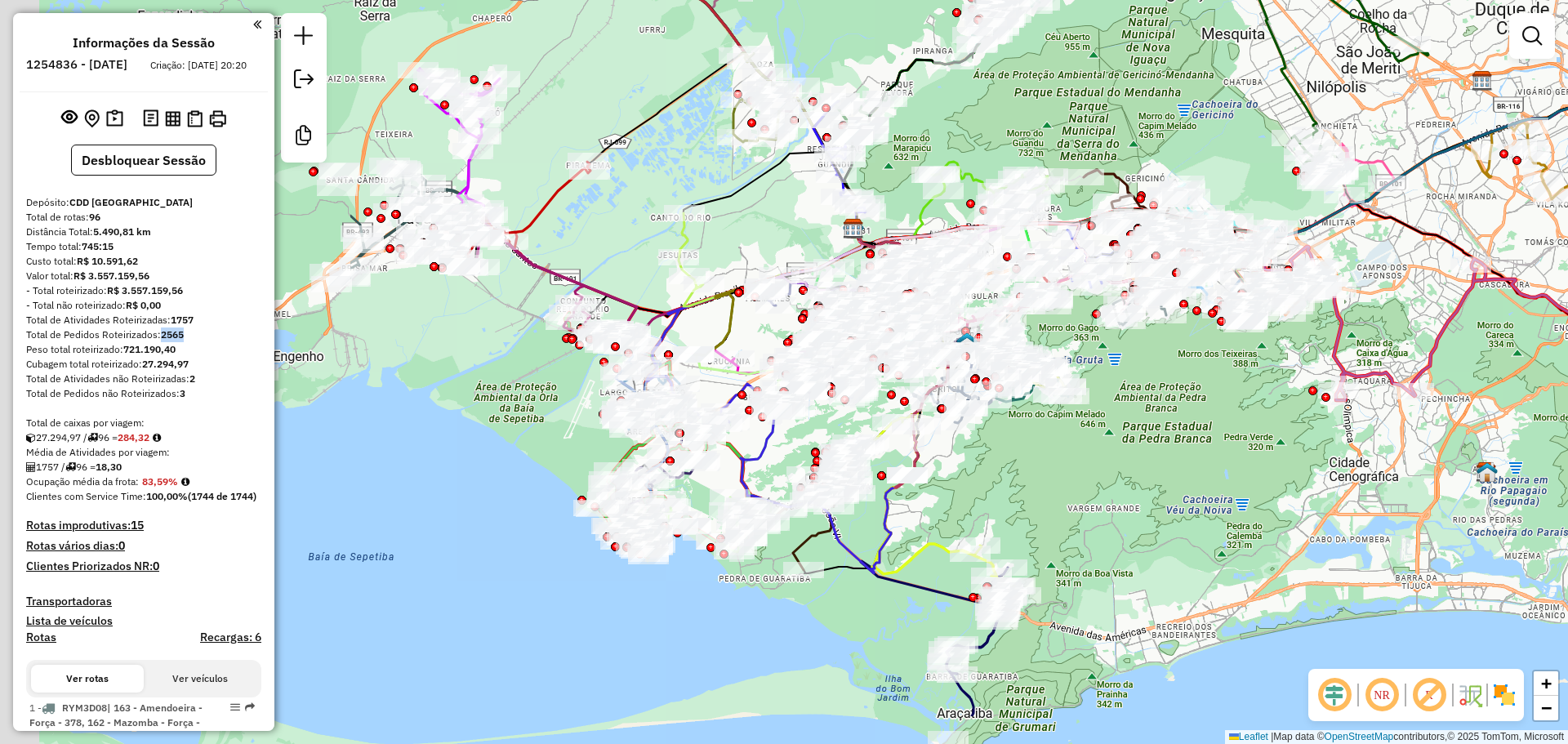
drag, startPoint x: 943, startPoint y: 485, endPoint x: 1245, endPoint y: 434, distance: 306.3
click at [1209, 441] on div "Janela de atendimento Grade de atendimento Capacidade Transportadoras Veículos …" at bounding box center [784, 372] width 1568 height 744
click at [1240, 435] on div "Janela de atendimento Grade de atendimento Capacidade Transportadoras Veículos …" at bounding box center [784, 372] width 1568 height 744
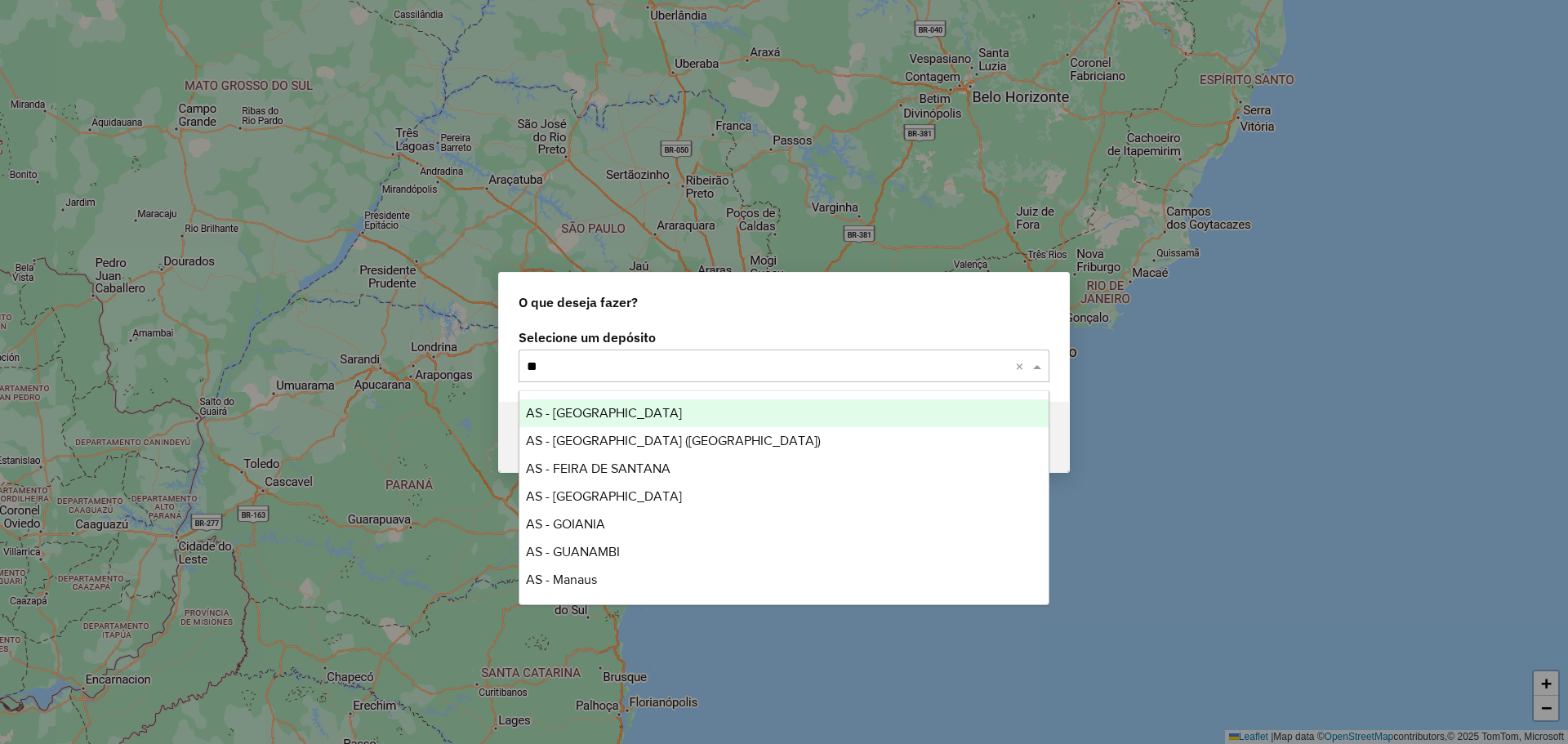
type input "*"
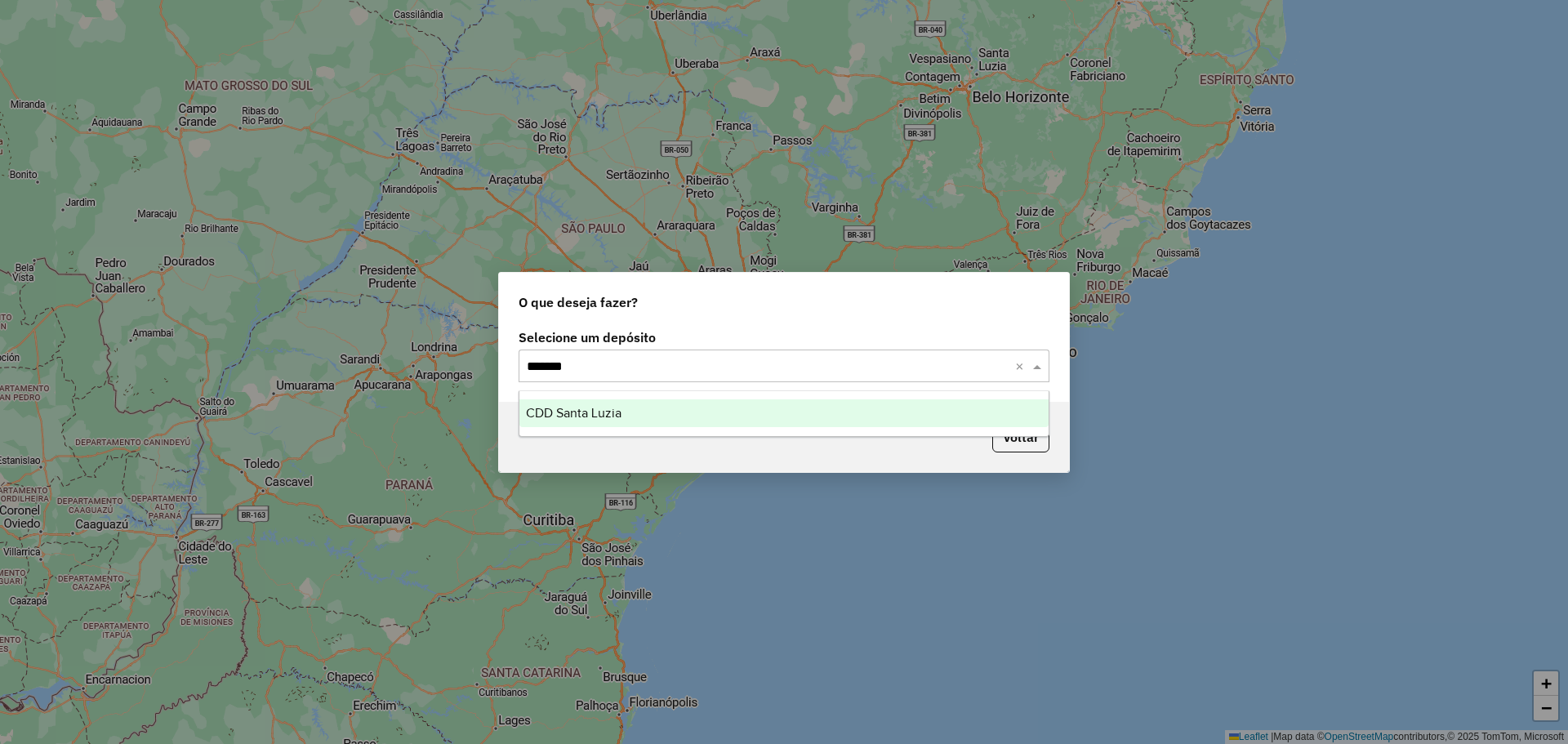
type input "********"
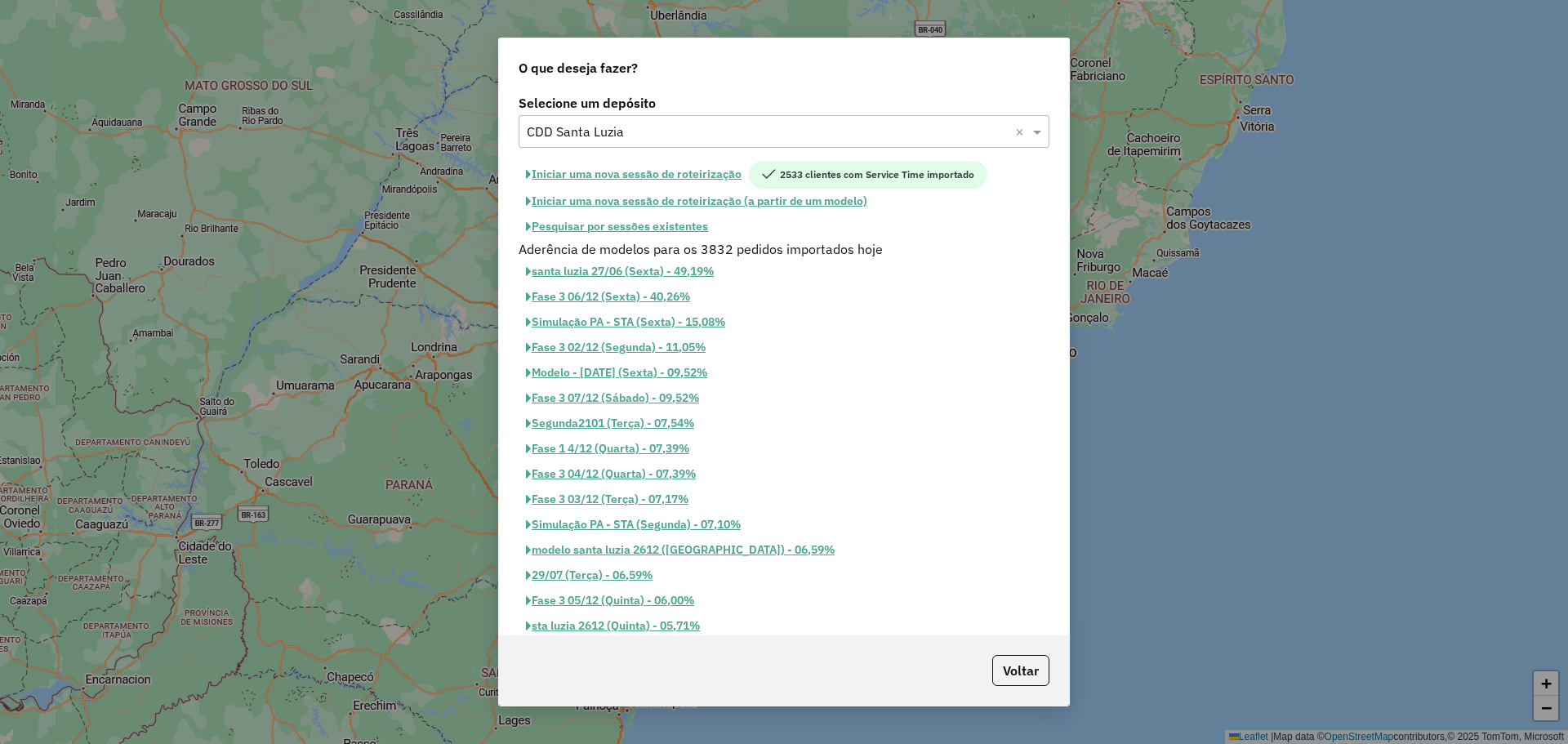
click at [684, 224] on button "Pesquisar por sessões existentes" at bounding box center [617, 226] width 196 height 26
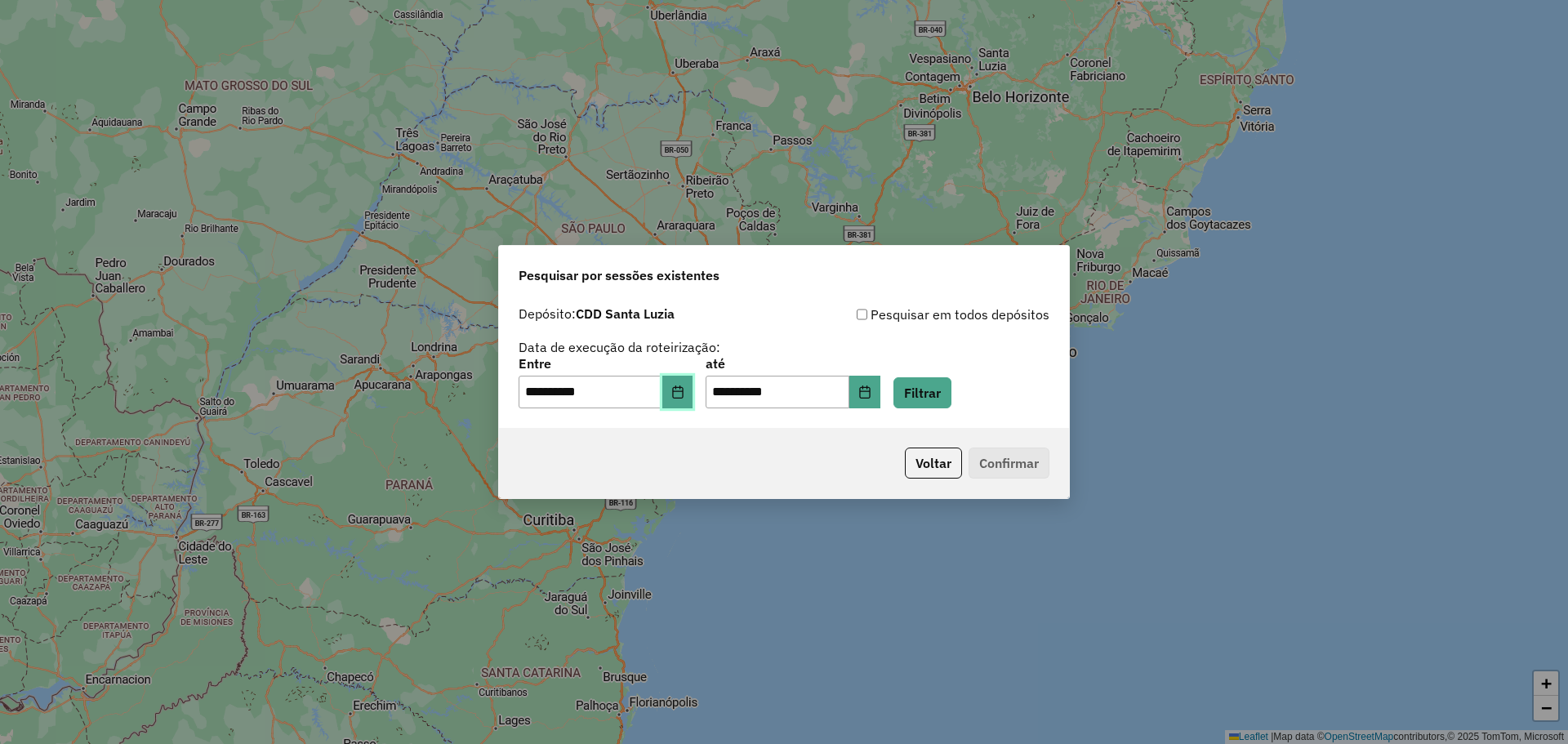
click at [694, 390] on button "Choose Date" at bounding box center [677, 392] width 31 height 33
drag, startPoint x: 953, startPoint y: 389, endPoint x: 725, endPoint y: 394, distance: 228.1
click at [788, 334] on div "**********" at bounding box center [784, 356] width 531 height 104
click at [683, 389] on icon "Choose Date" at bounding box center [678, 392] width 11 height 13
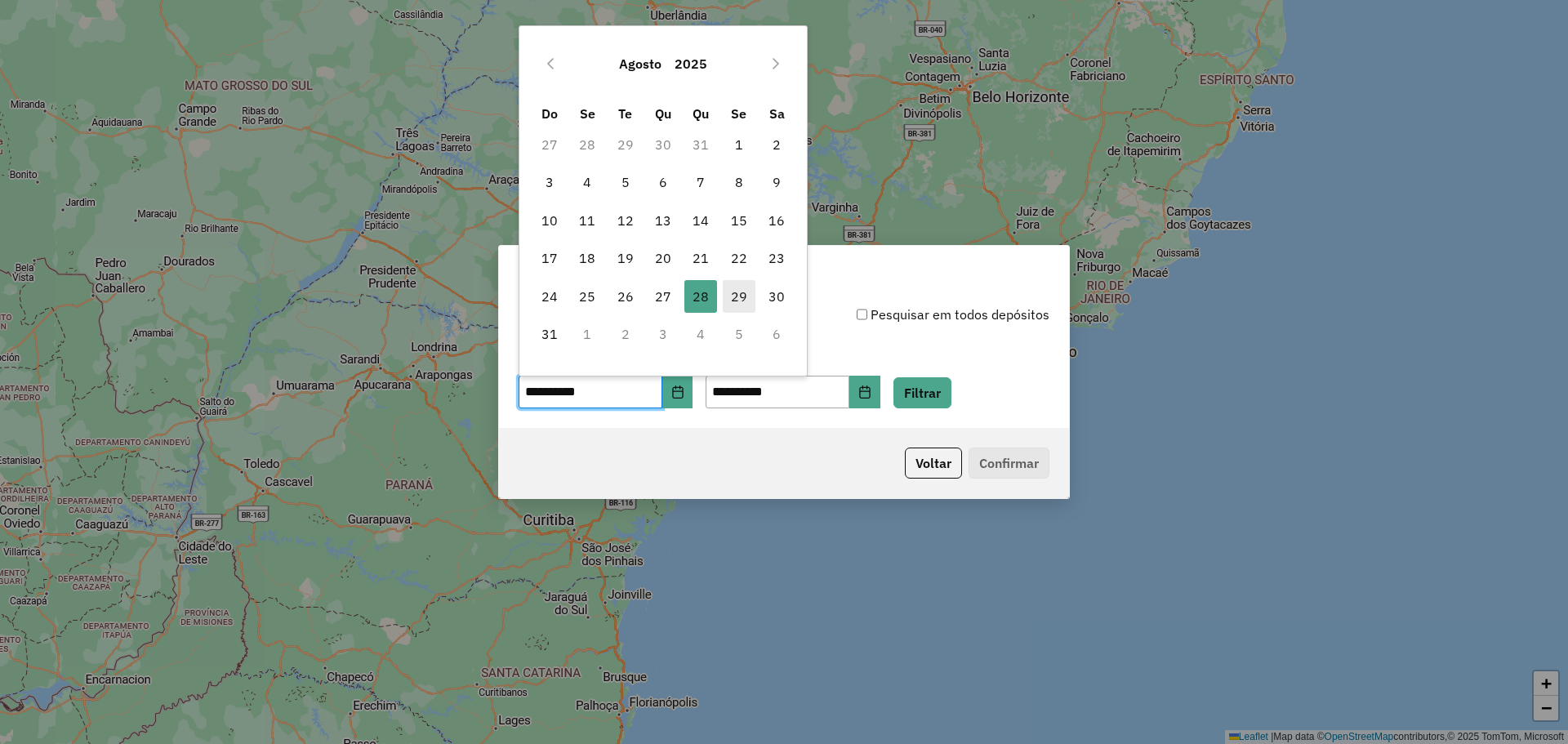
click at [741, 295] on span "29" at bounding box center [739, 296] width 33 height 33
type input "**********"
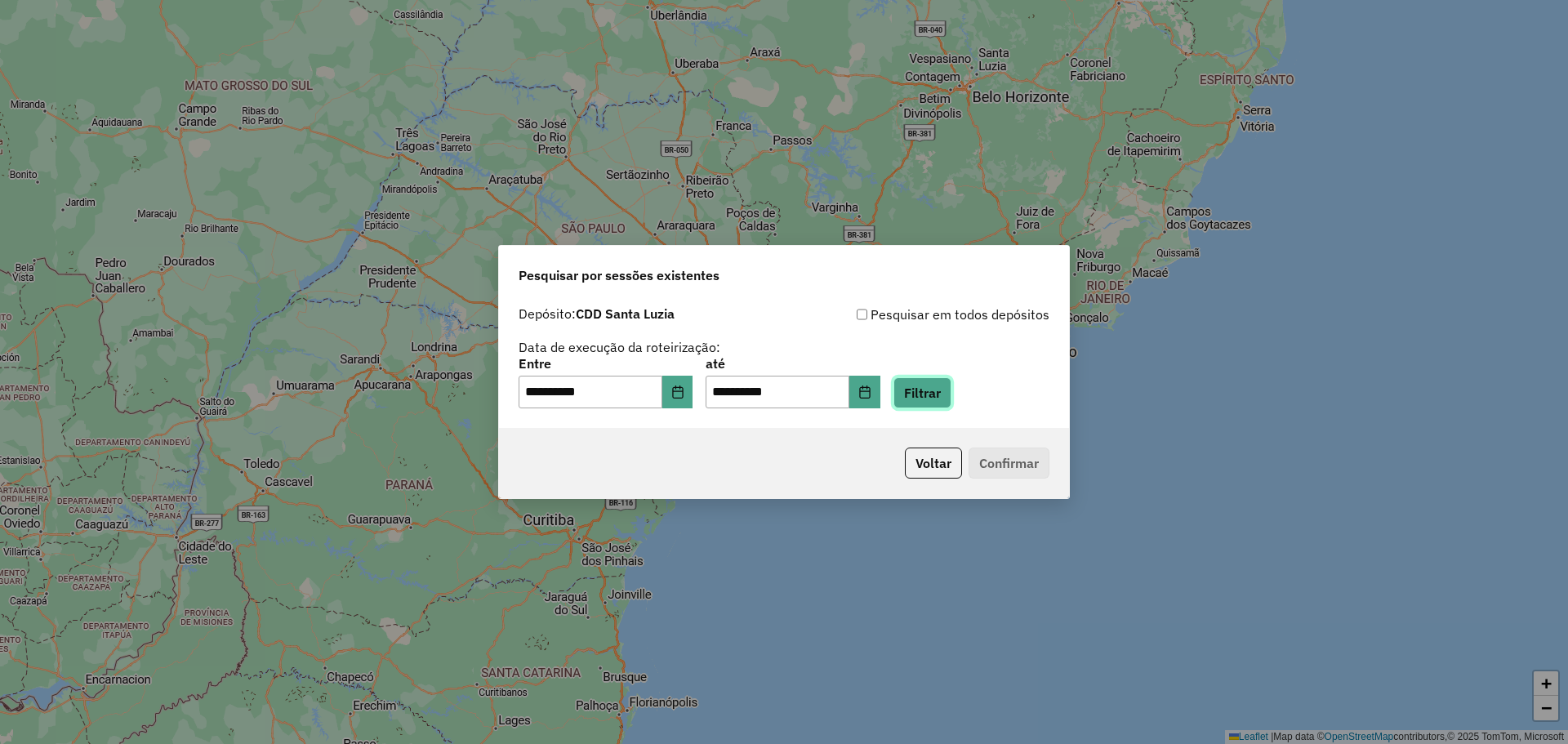
click at [951, 392] on button "Filtrar" at bounding box center [923, 392] width 58 height 31
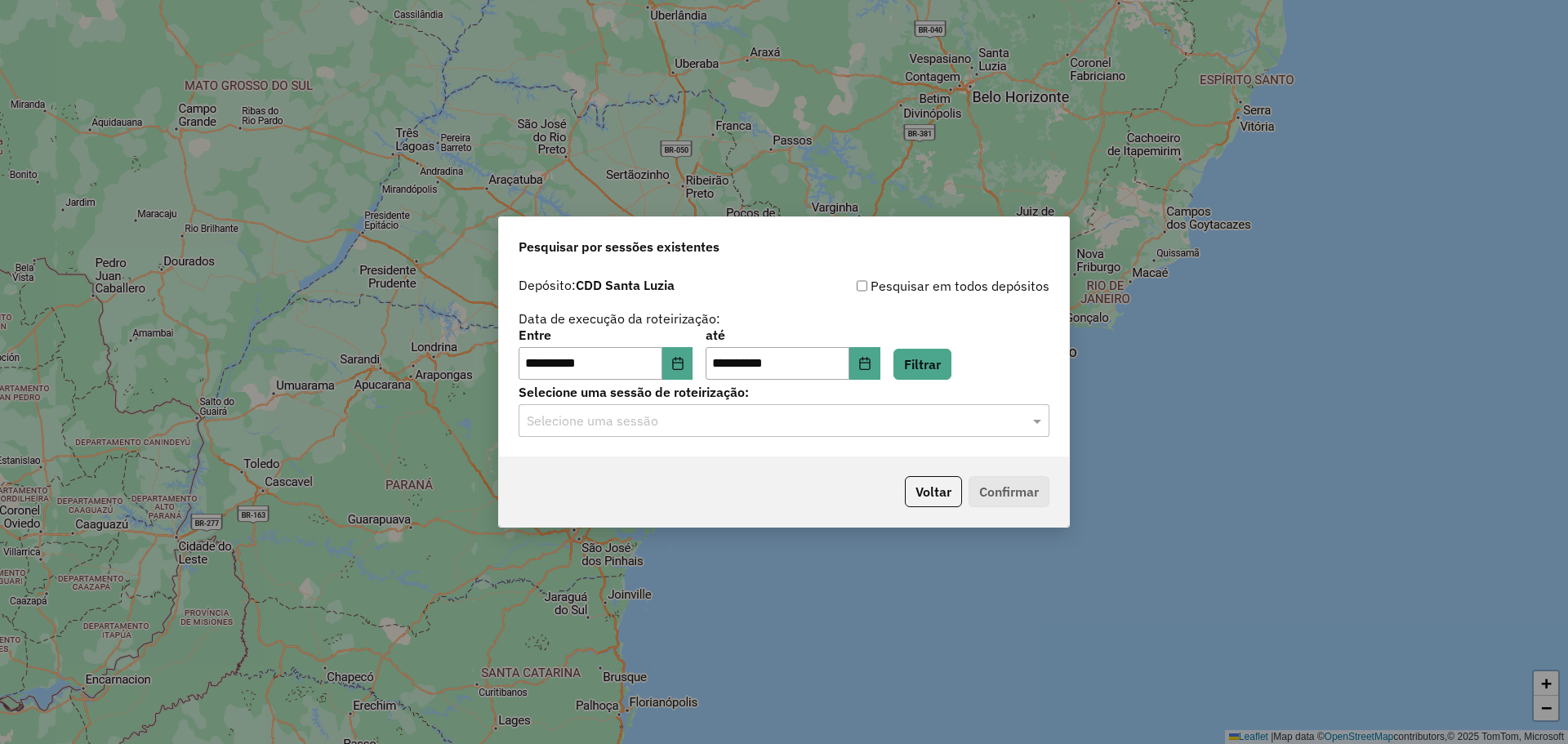
click at [799, 417] on input "text" at bounding box center [767, 421] width 482 height 19
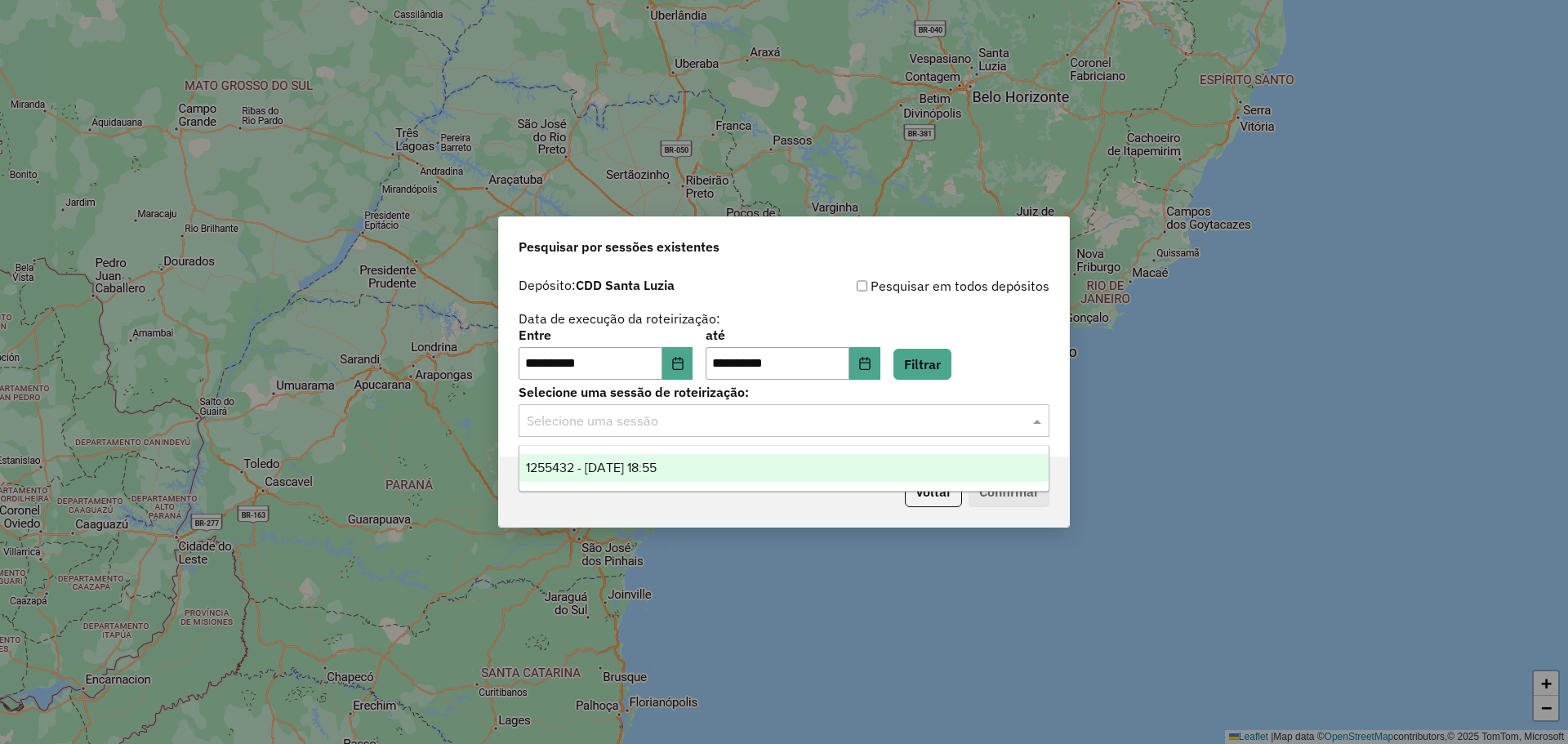
click at [724, 462] on div "1255432 - [DATE] 18:55" at bounding box center [784, 467] width 529 height 27
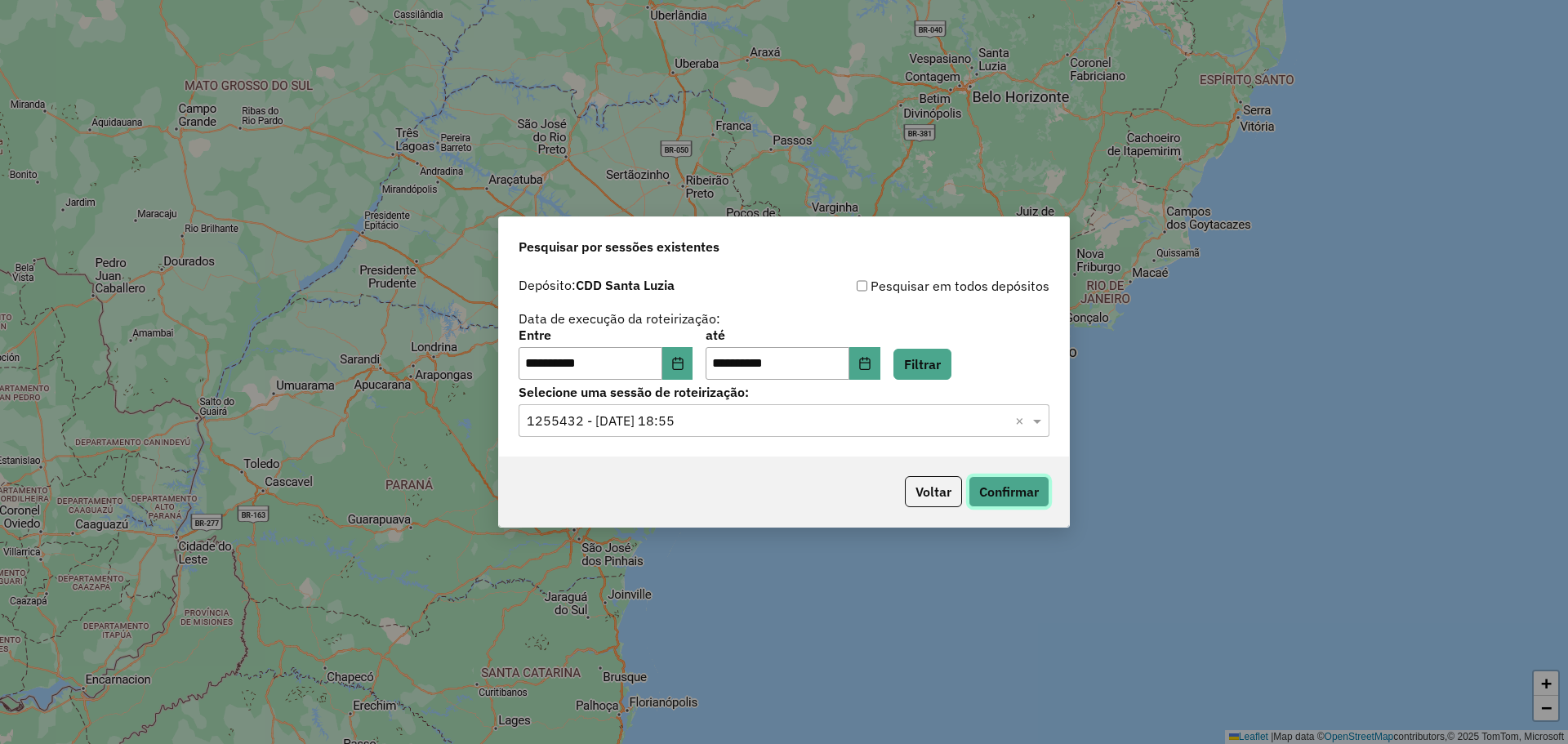
click at [1023, 504] on button "Confirmar" at bounding box center [1009, 491] width 81 height 31
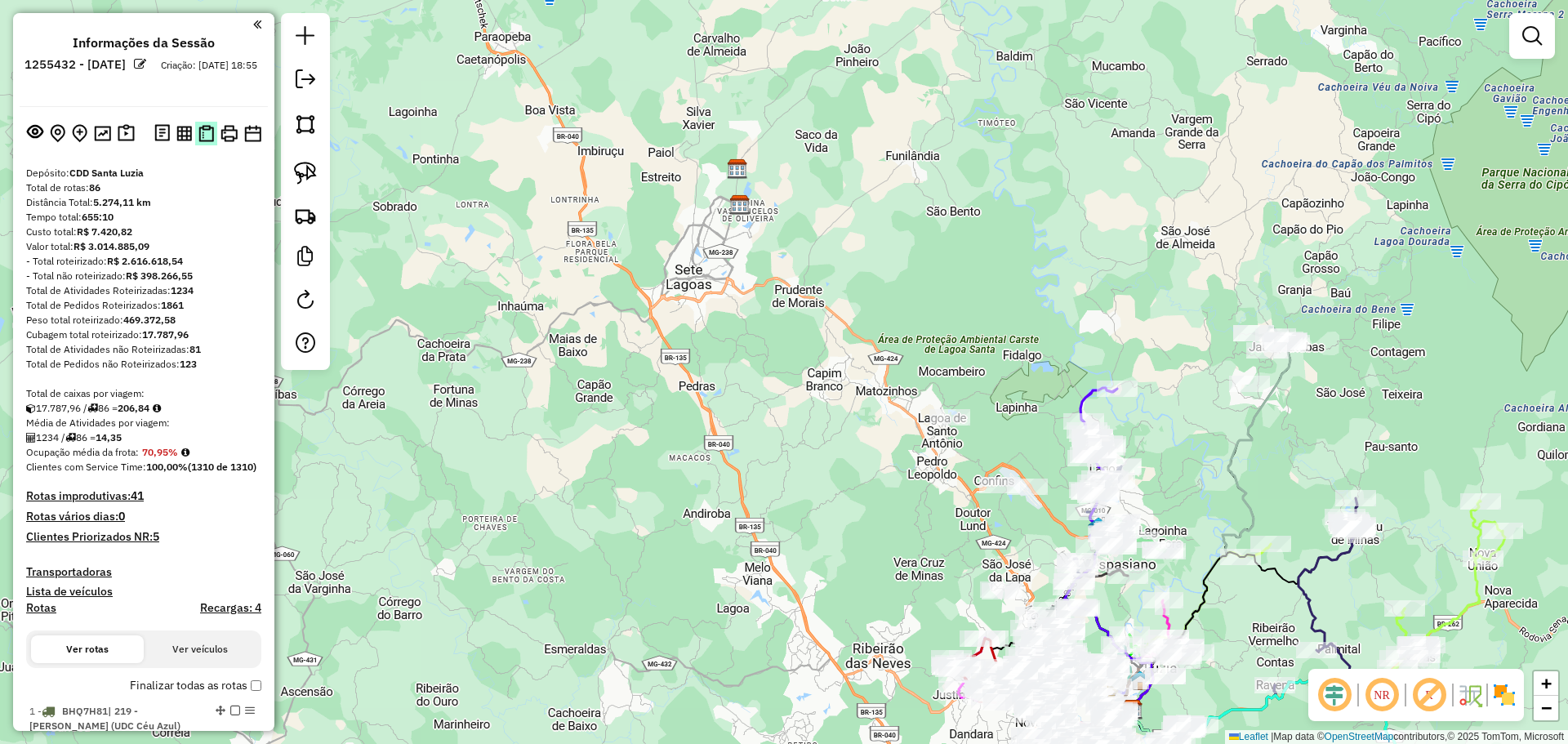
click at [206, 129] on img at bounding box center [206, 133] width 16 height 17
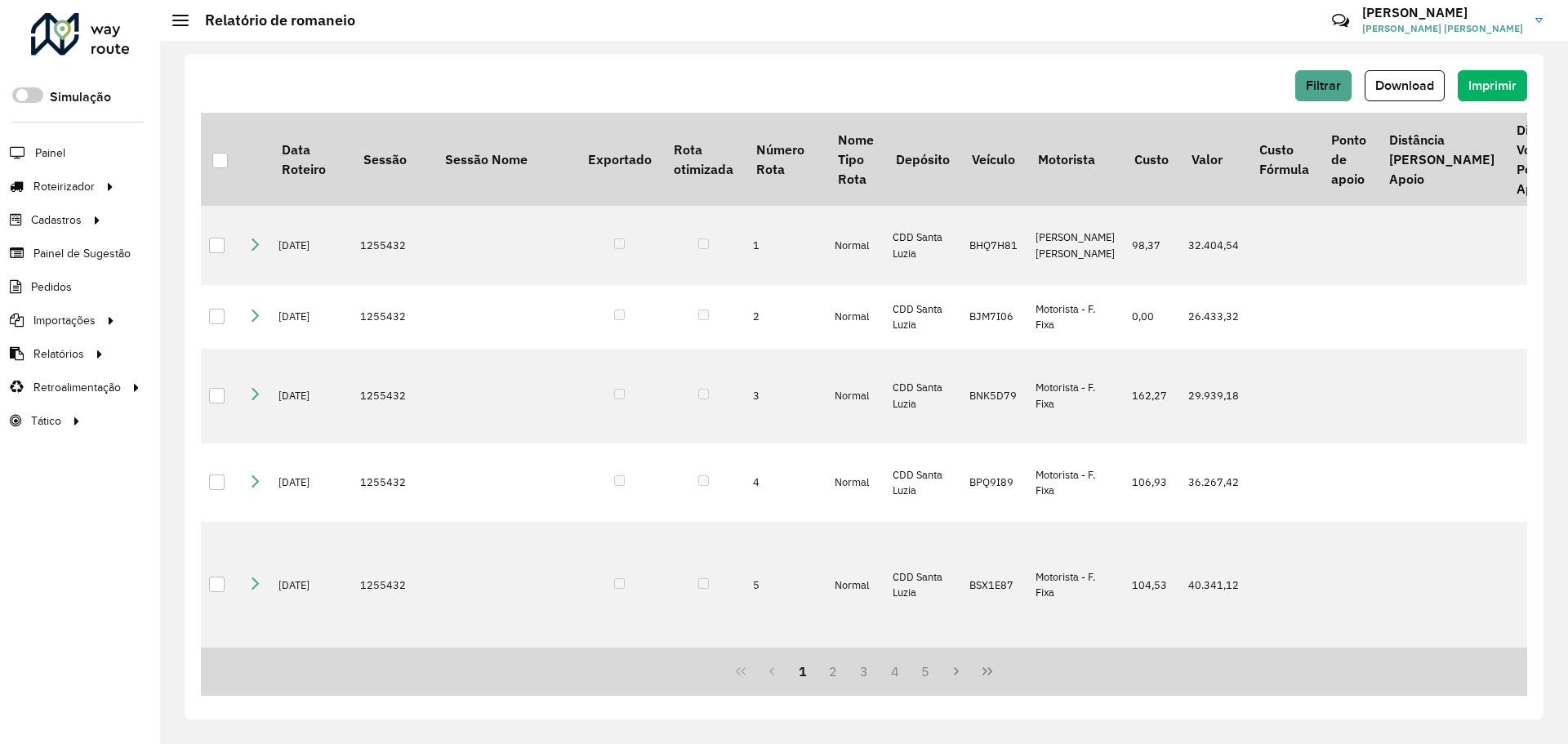
click at [1536, 0] on div at bounding box center [784, 0] width 1568 height 0
click at [1526, 0] on div at bounding box center [784, 0] width 1568 height 0
click at [1435, 86] on button "Download" at bounding box center [1404, 85] width 80 height 31
